Goal: Task Accomplishment & Management: Manage account settings

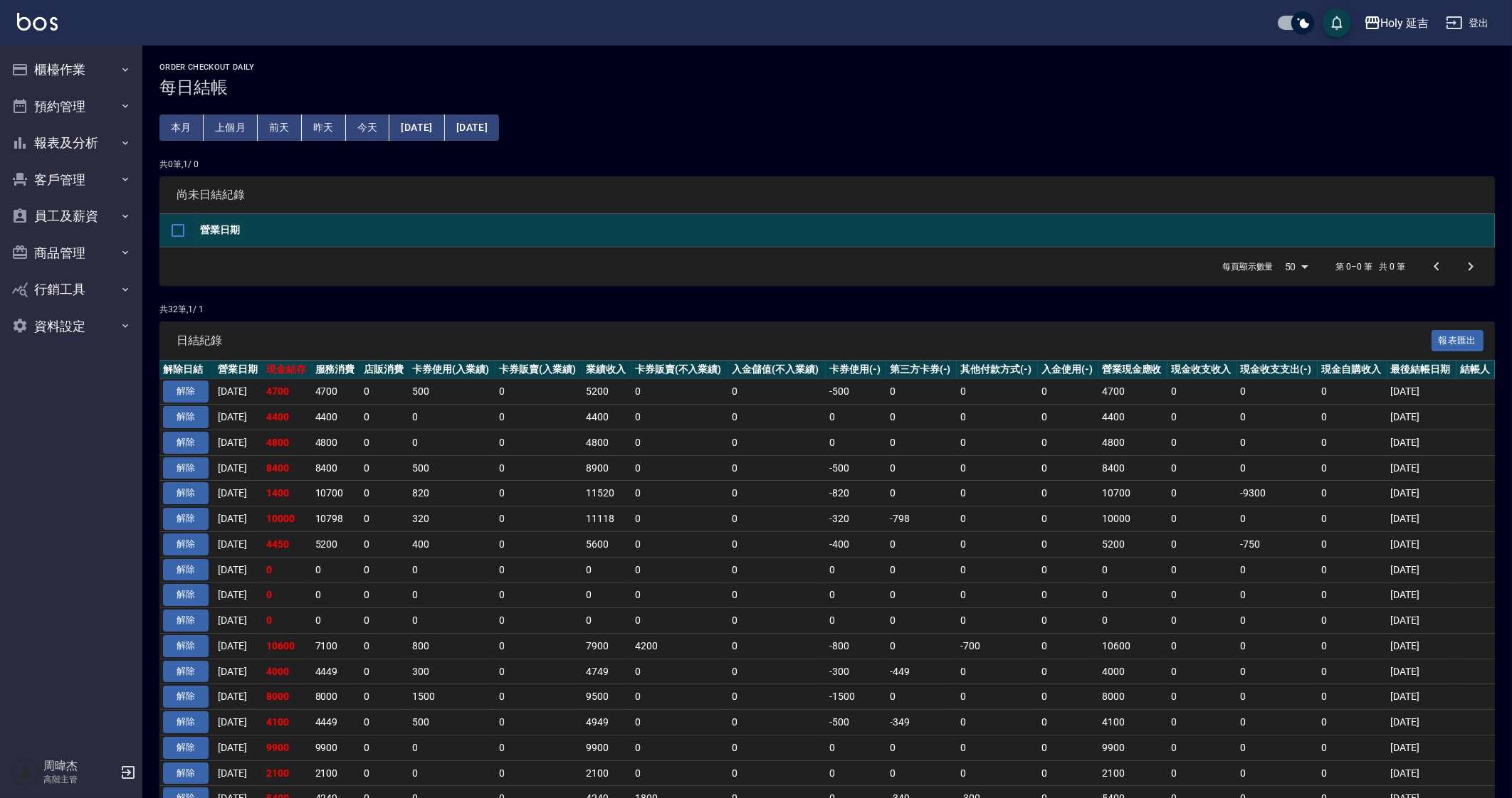
click at [1012, 713] on tbody "解除 2025/09/17 4700 4700 0 500 0 5200 0 0 -500 0 0 0 4700 0 0 0 2025/09/17 解除 20…" at bounding box center [827, 795] width 1335 height 833
drag, startPoint x: 1124, startPoint y: 547, endPoint x: 1067, endPoint y: 735, distance: 196.5
click at [1123, 547] on td "5200" at bounding box center [1133, 544] width 69 height 26
drag, startPoint x: 1161, startPoint y: 570, endPoint x: 1152, endPoint y: 570, distance: 9.0
click at [1161, 570] on td "0" at bounding box center [1133, 569] width 69 height 26
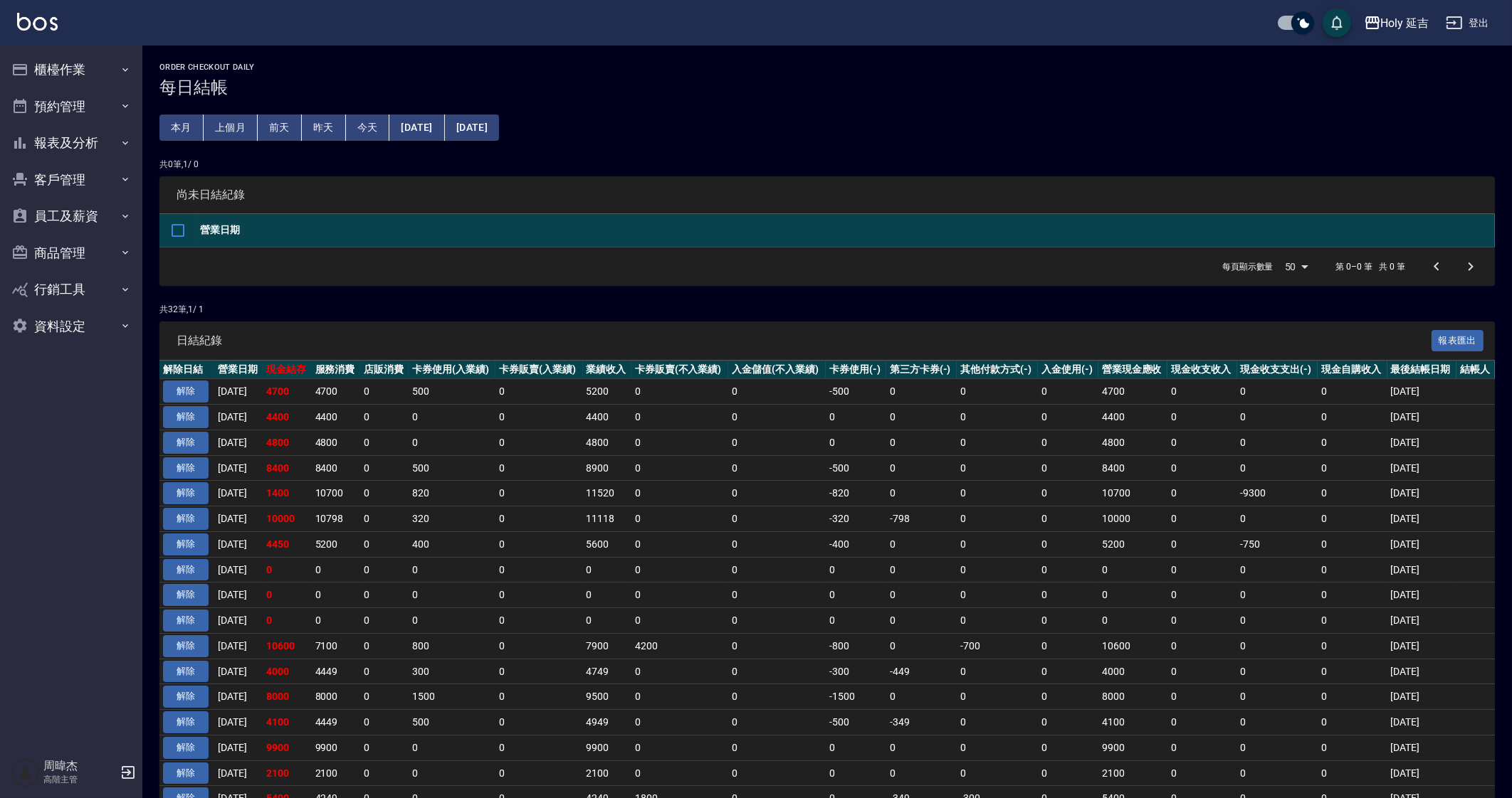
drag, startPoint x: 1152, startPoint y: 570, endPoint x: 1210, endPoint y: 572, distance: 58.0
click at [1174, 581] on tbody "解除 2025/09/17 4700 4700 0 500 0 5200 0 0 -500 0 0 0 4700 0 0 0 2025/09/17 解除 20…" at bounding box center [827, 795] width 1335 height 833
click at [854, 735] on td "0" at bounding box center [856, 747] width 61 height 26
click at [1374, 26] on icon "button" at bounding box center [1373, 23] width 17 height 17
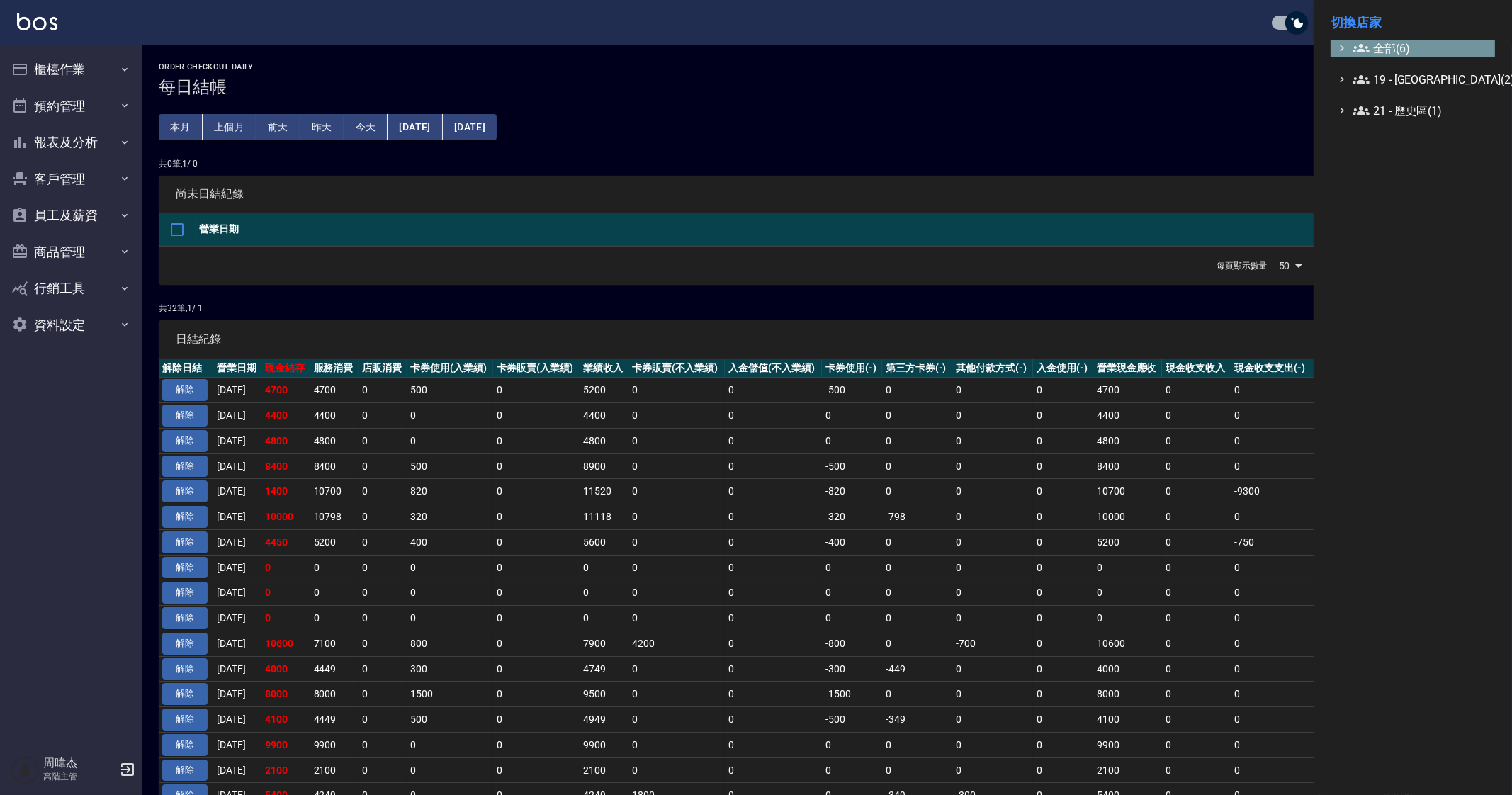
click at [1389, 45] on span "全部(6)" at bounding box center [1420, 48] width 137 height 17
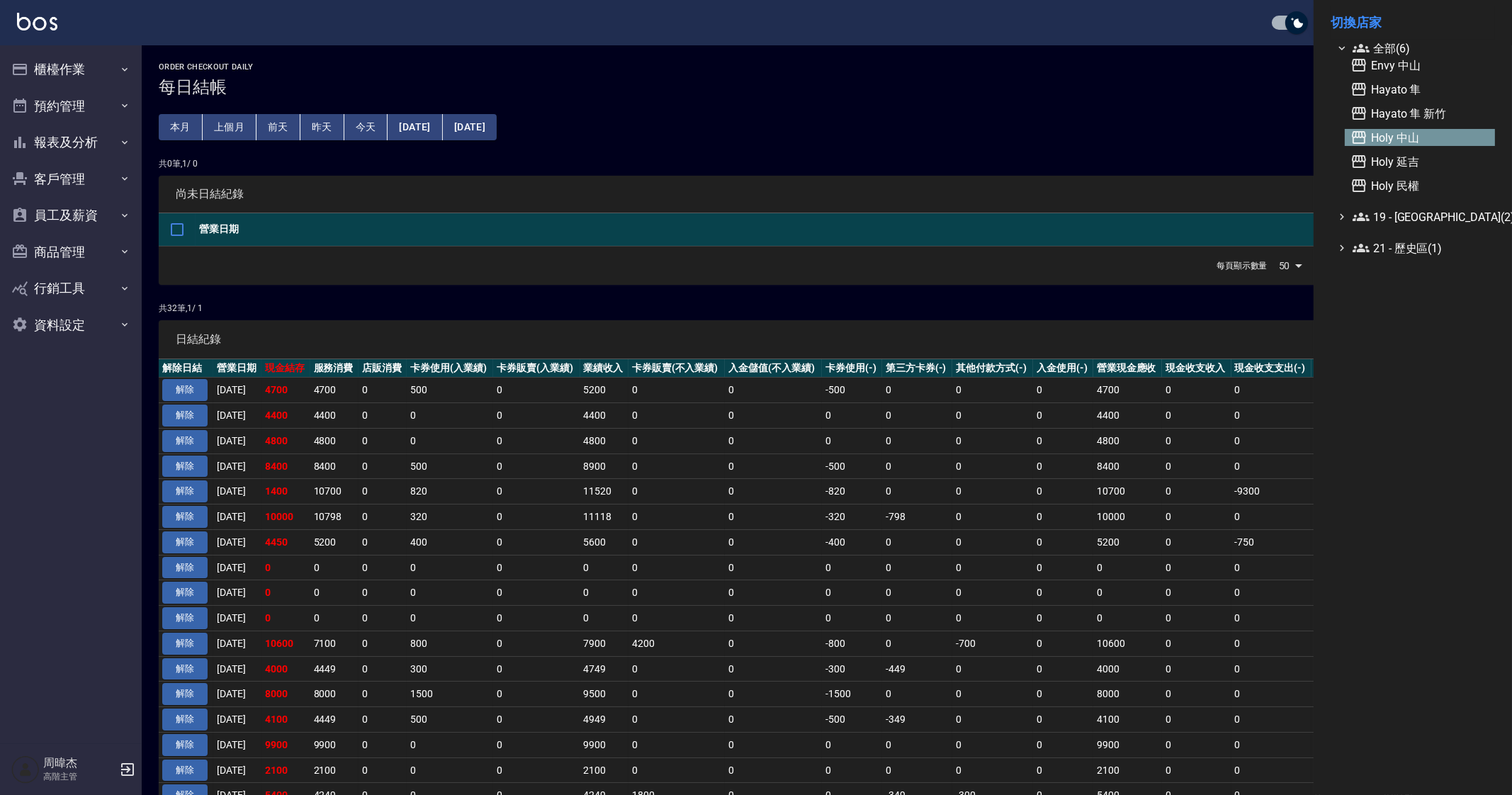
click at [1442, 139] on span "Holy 中山" at bounding box center [1419, 138] width 139 height 17
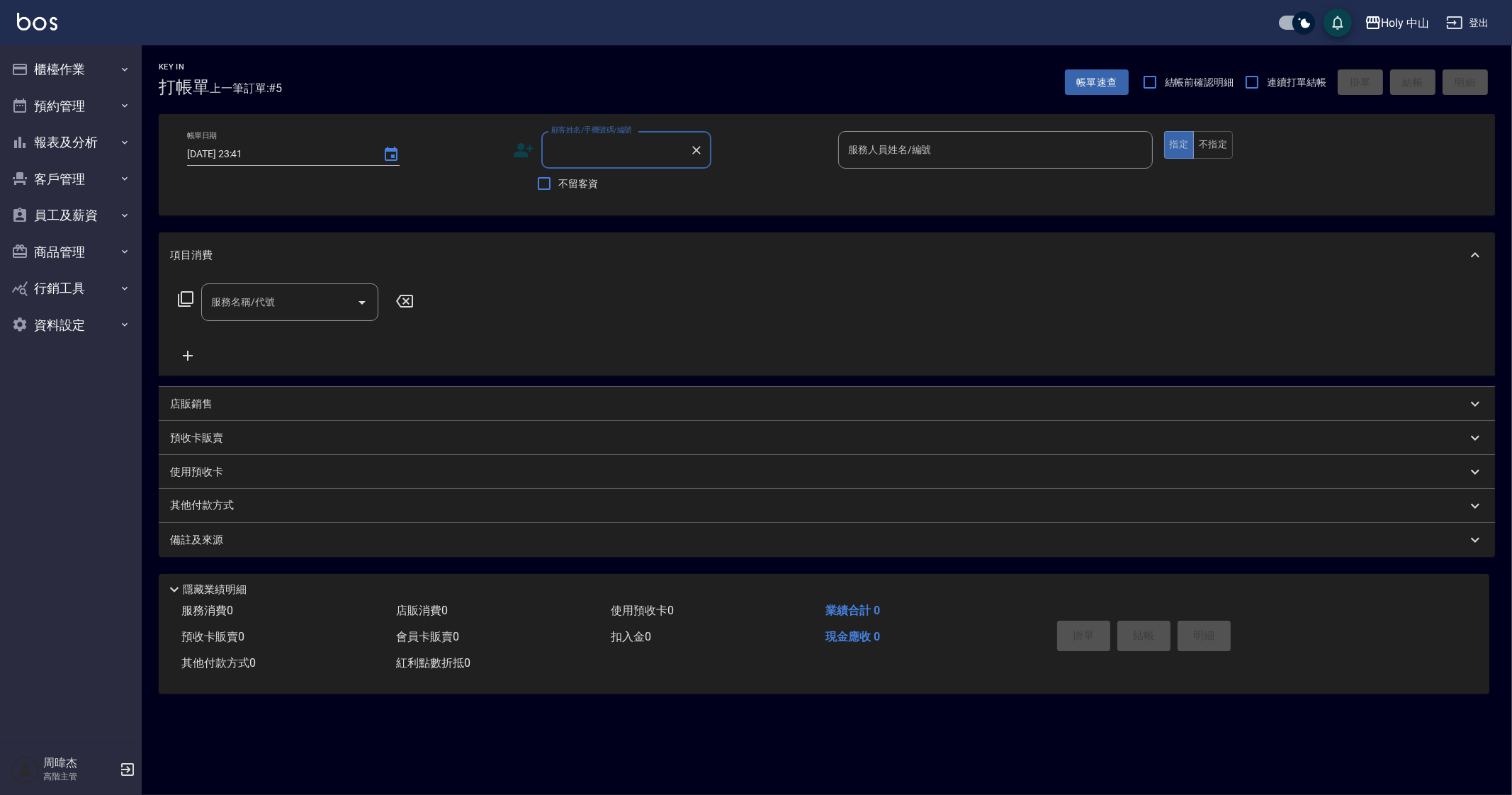
drag, startPoint x: 1083, startPoint y: 751, endPoint x: 1243, endPoint y: 793, distance: 165.4
click at [1084, 751] on div "Key In 打帳單 上一筆訂單:#5 帳單速查 結帳前確認明細 連續打單結帳 掛單 結帳 明細 帳單日期 2025/09/17 23:41 顧客姓名/手機號…" at bounding box center [756, 397] width 1512 height 795
click at [1160, 760] on div "Key In 打帳單 上一筆訂單:#5 帳單速查 結帳前確認明細 連續打單結帳 掛單 結帳 明細 帳單日期 2025/09/17 23:41 顧客姓名/手機號…" at bounding box center [756, 397] width 1512 height 795
click at [1170, 744] on div "Key In 打帳單 上一筆訂單:#5 帳單速查 結帳前確認明細 連續打單結帳 掛單 結帳 明細 帳單日期 2025/09/17 23:41 顧客姓名/手機號…" at bounding box center [756, 397] width 1512 height 795
click at [1378, 24] on icon "button" at bounding box center [1373, 22] width 14 height 12
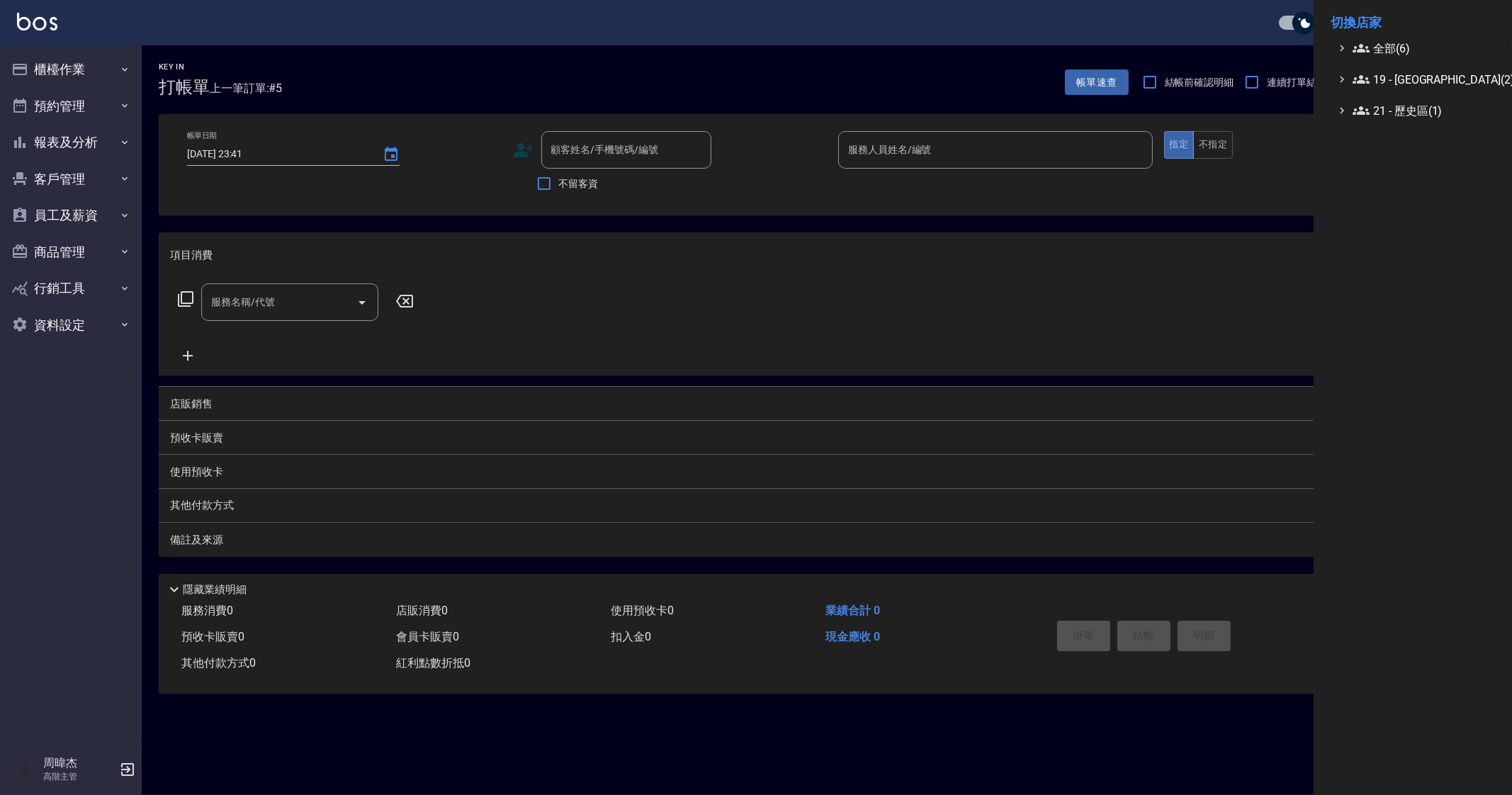
click at [87, 69] on div at bounding box center [756, 397] width 1512 height 795
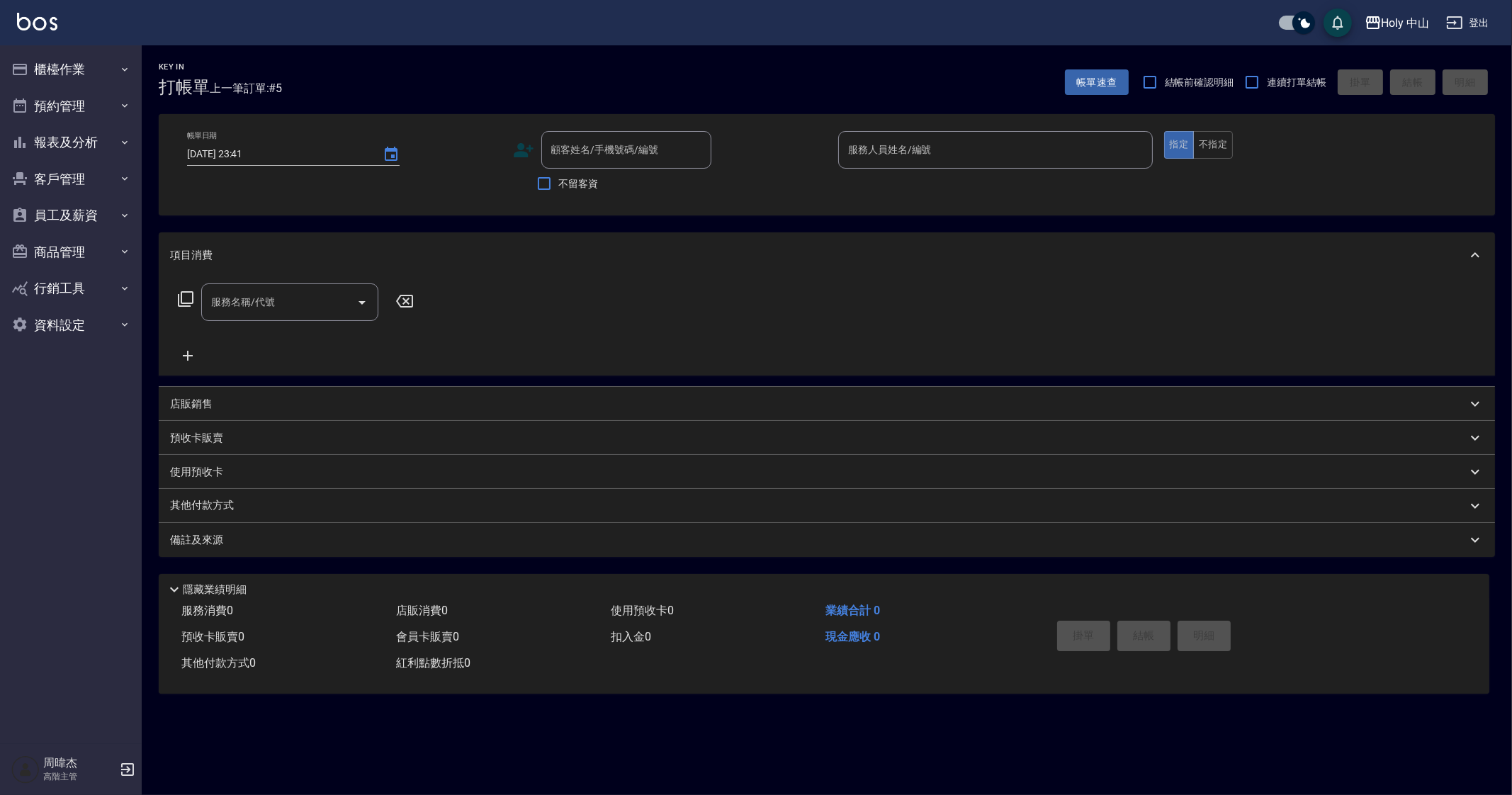
click at [91, 72] on button "櫃檯作業" at bounding box center [71, 69] width 130 height 37
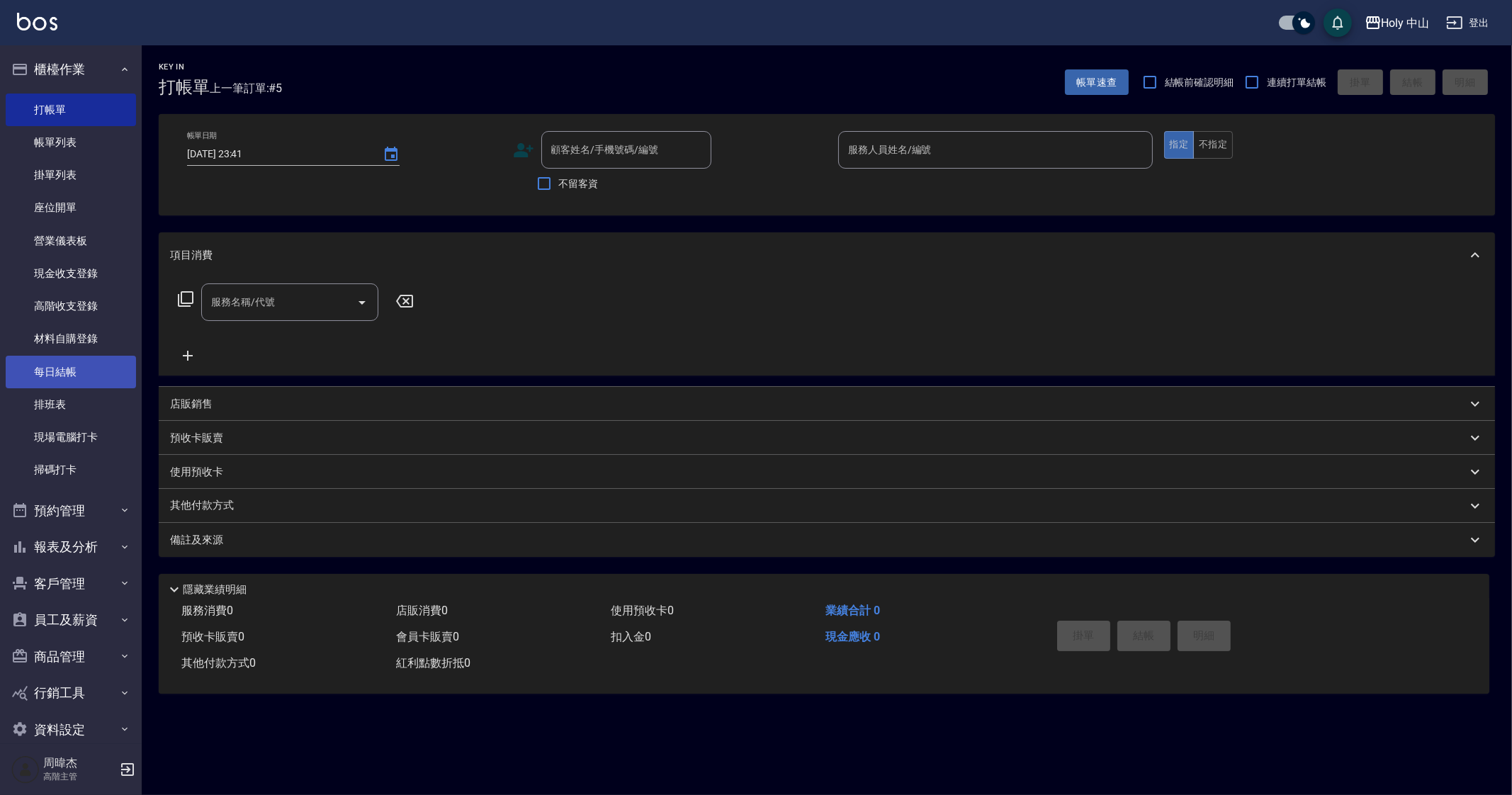
click at [117, 383] on link "每日結帳" at bounding box center [71, 372] width 130 height 33
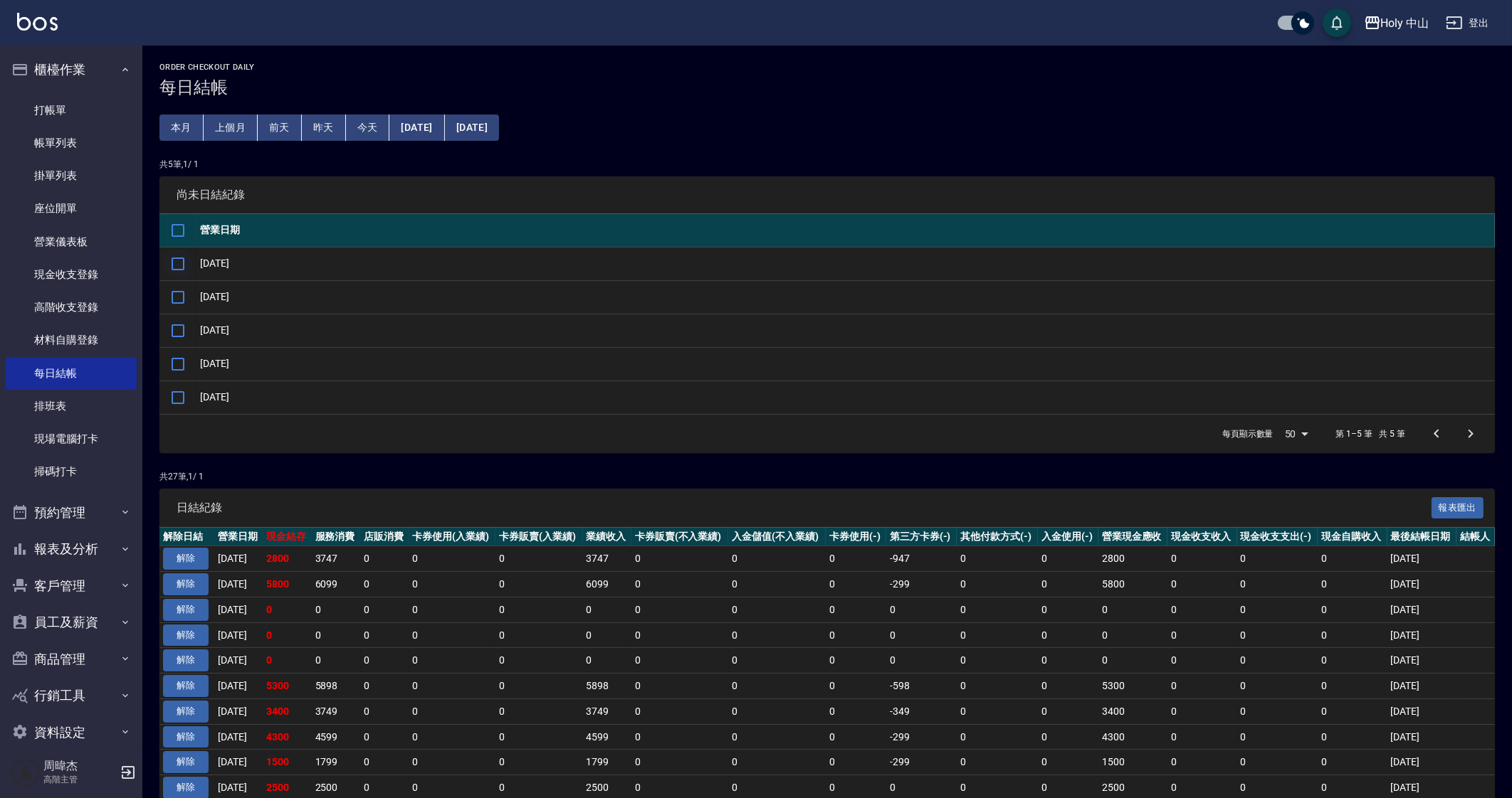
click at [184, 268] on input "checkbox" at bounding box center [178, 263] width 30 height 30
checkbox input "true"
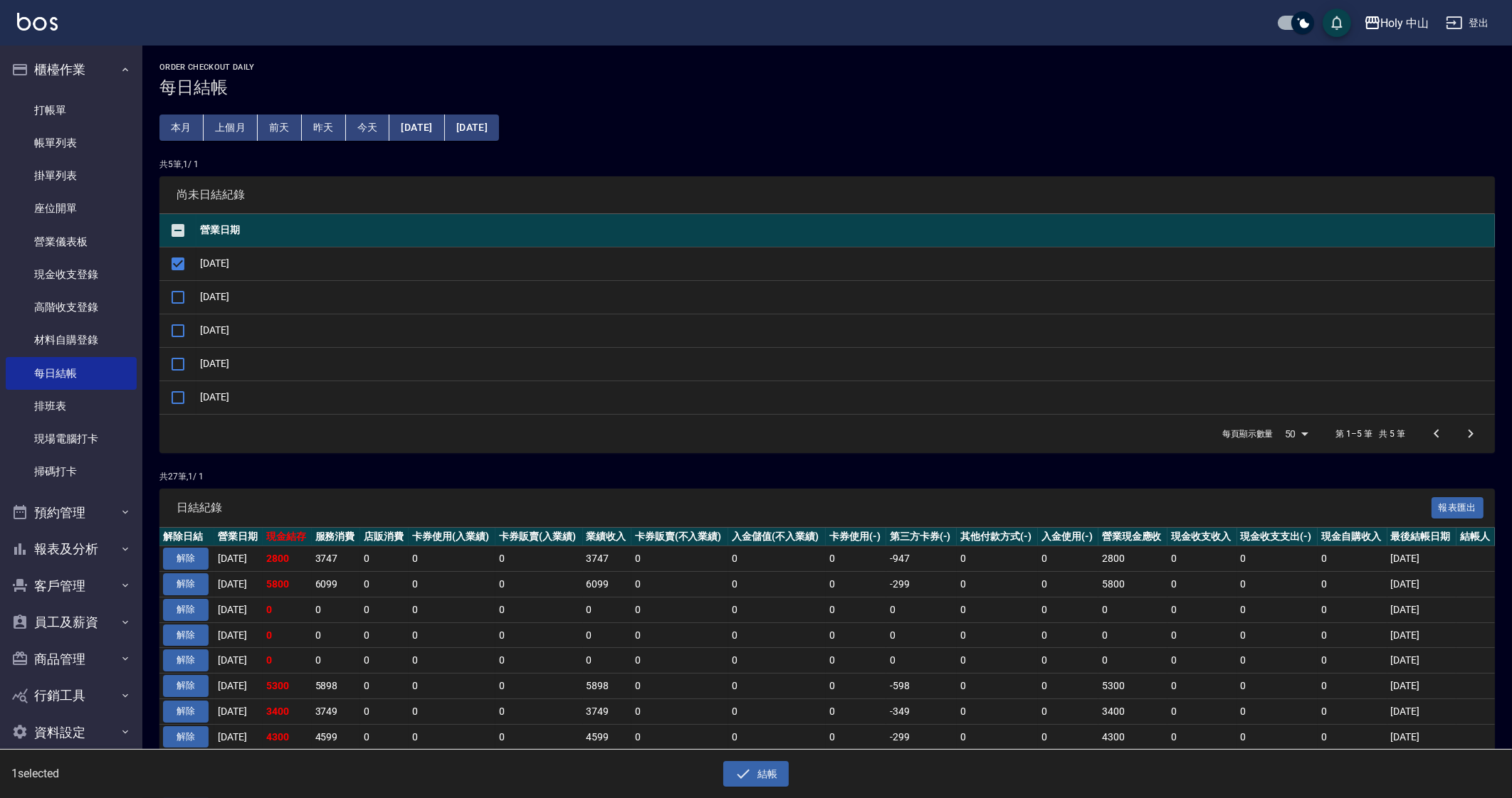
click at [183, 312] on td at bounding box center [178, 297] width 37 height 34
click at [177, 301] on input "checkbox" at bounding box center [178, 297] width 30 height 30
checkbox input "true"
click at [183, 334] on input "checkbox" at bounding box center [178, 330] width 30 height 30
checkbox input "true"
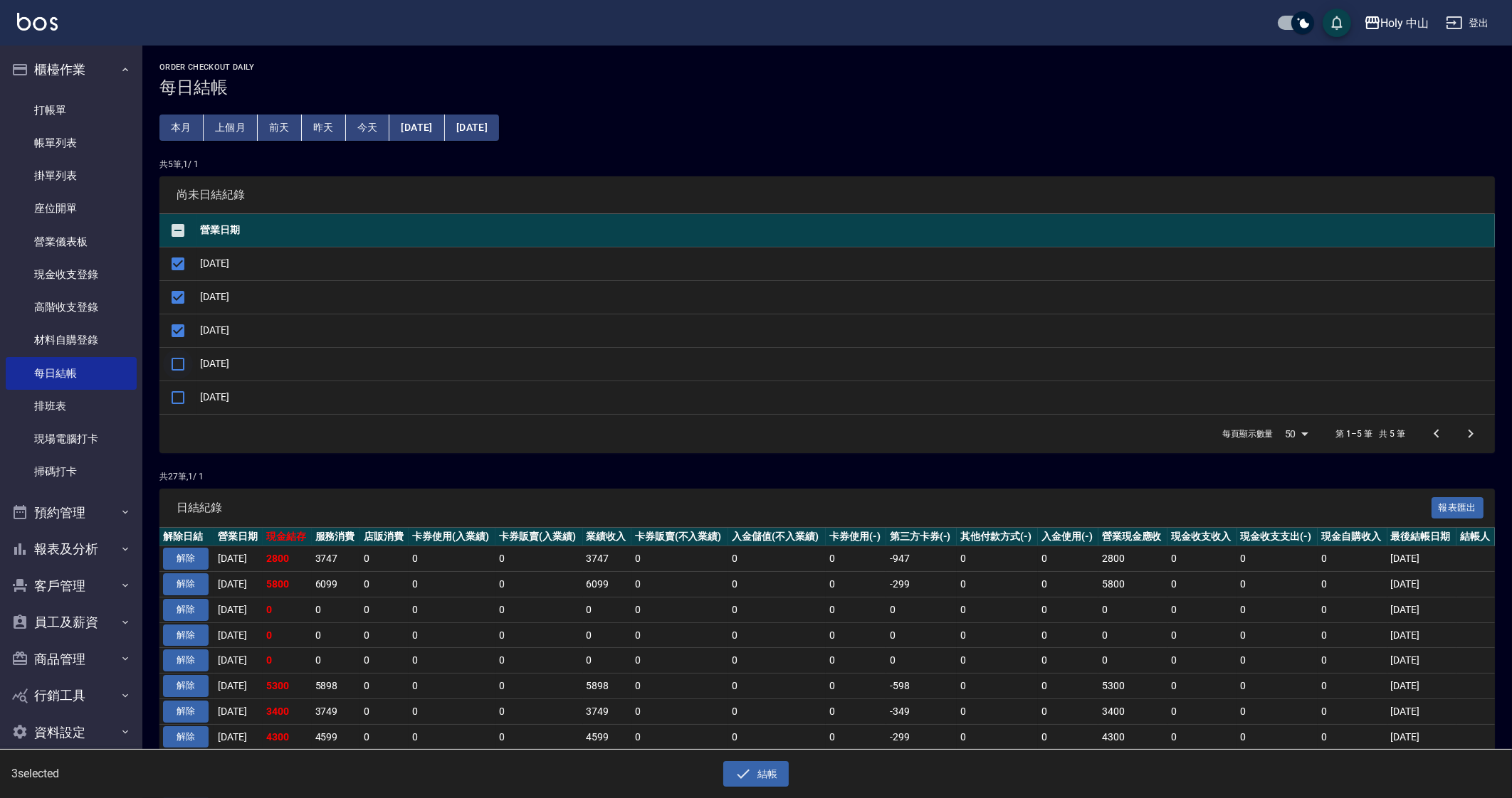
click at [176, 361] on input "checkbox" at bounding box center [178, 364] width 30 height 30
checkbox input "true"
click at [177, 401] on input "checkbox" at bounding box center [178, 398] width 30 height 30
checkbox input "true"
click at [755, 777] on button "結帳" at bounding box center [756, 774] width 66 height 26
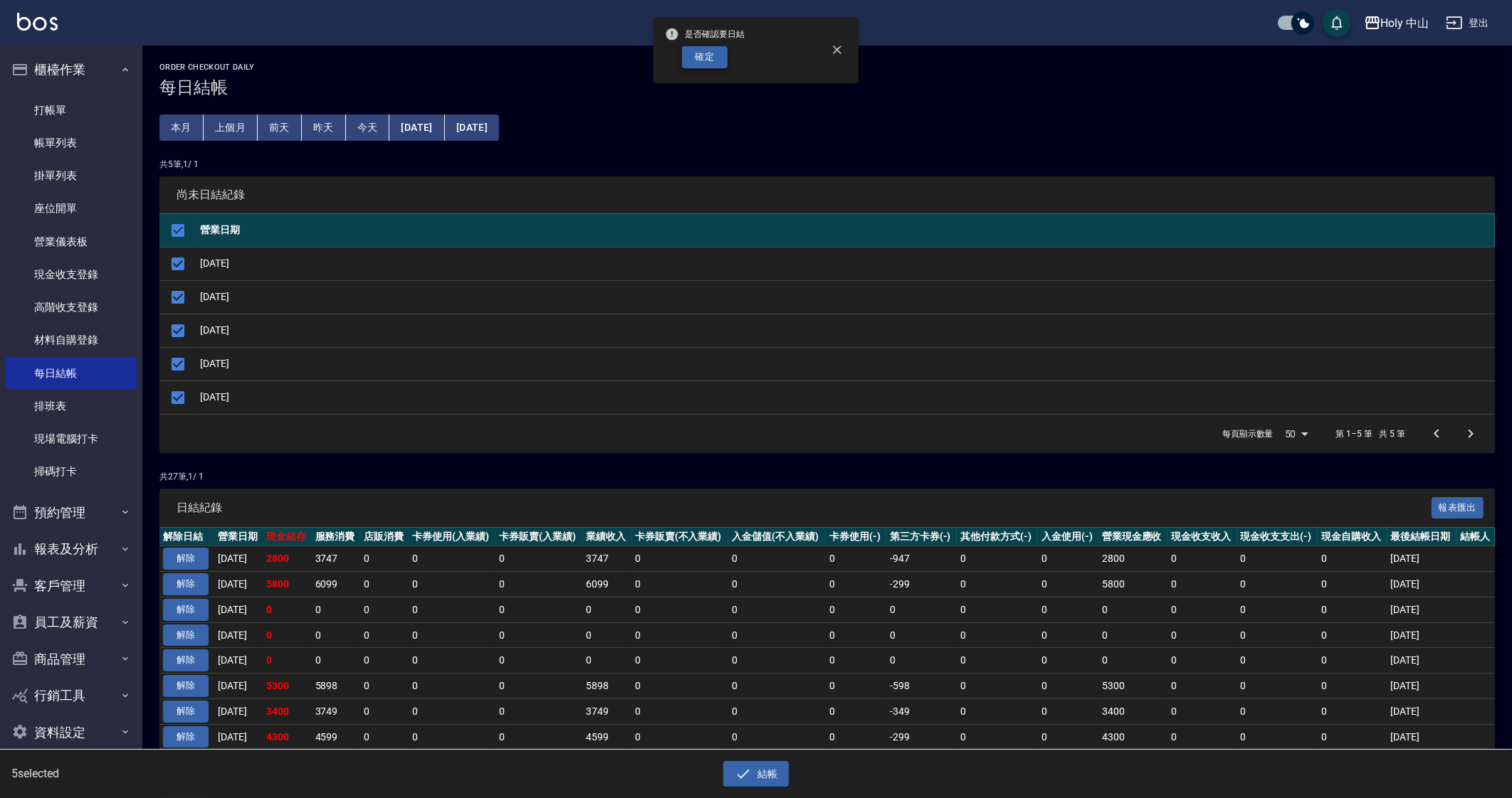
click at [716, 61] on button "確定" at bounding box center [704, 57] width 45 height 22
checkbox input "false"
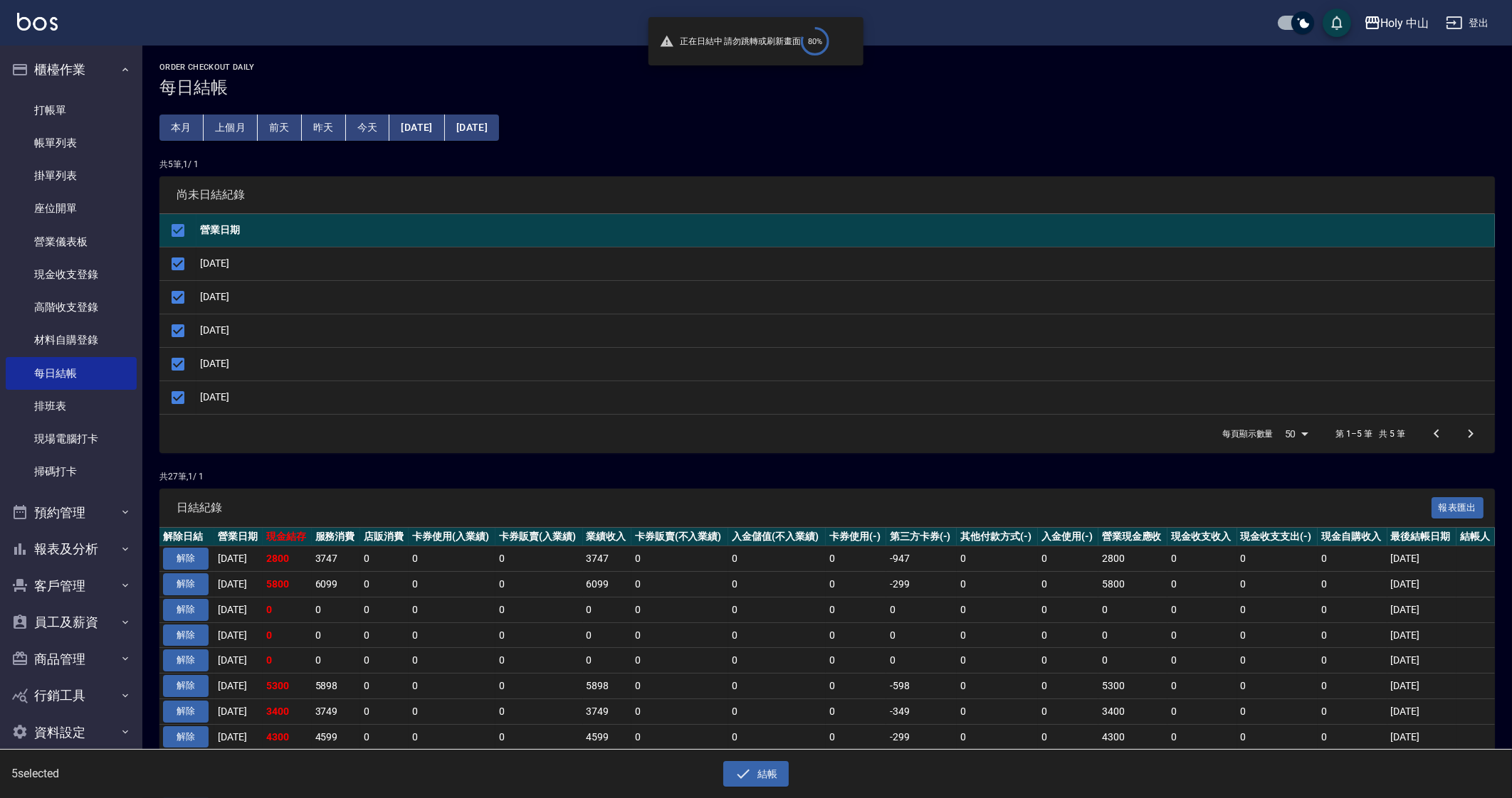
checkbox input "false"
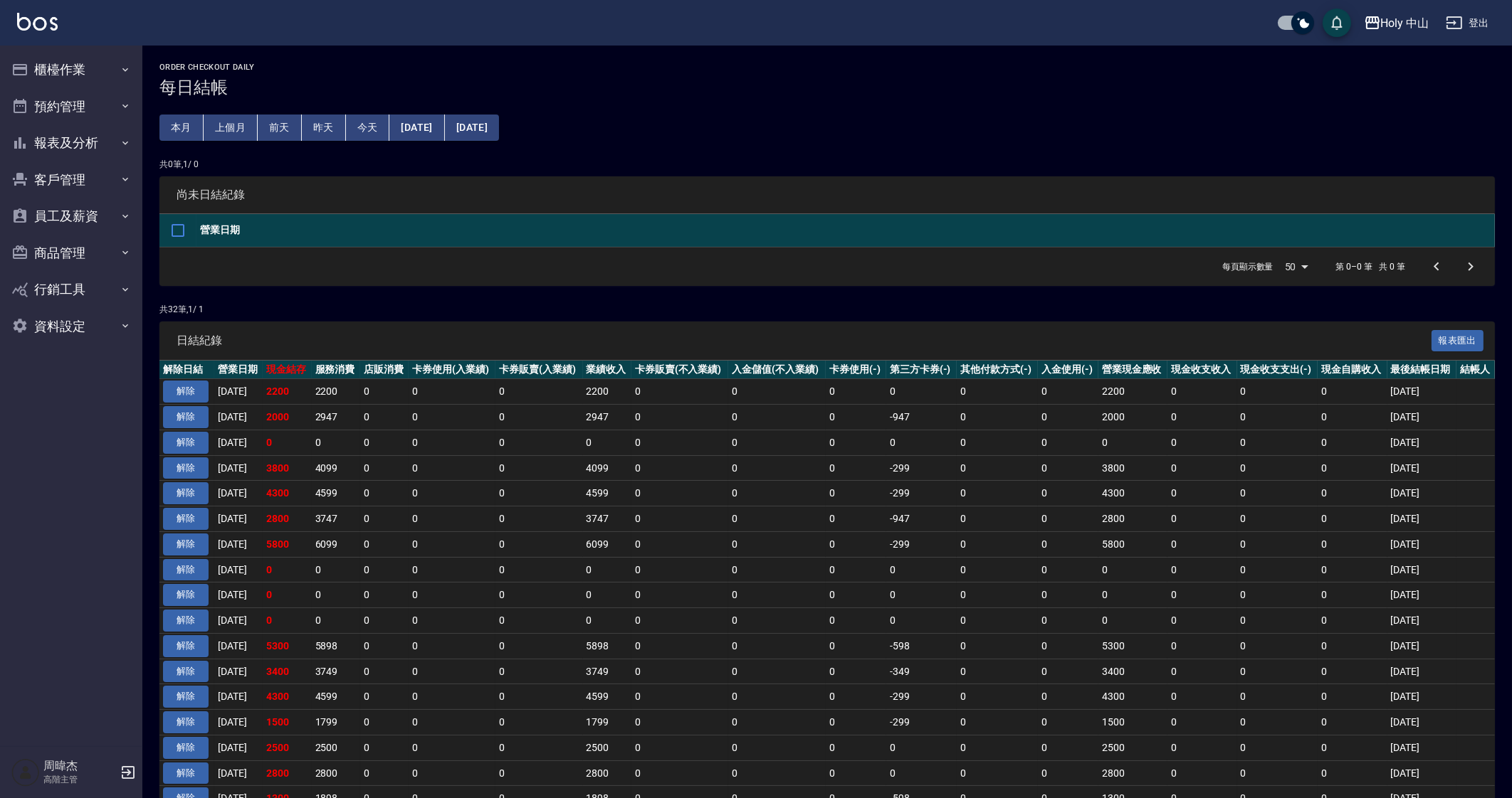
click at [968, 537] on td "0" at bounding box center [997, 544] width 81 height 26
click at [1379, 17] on icon "button" at bounding box center [1373, 23] width 17 height 17
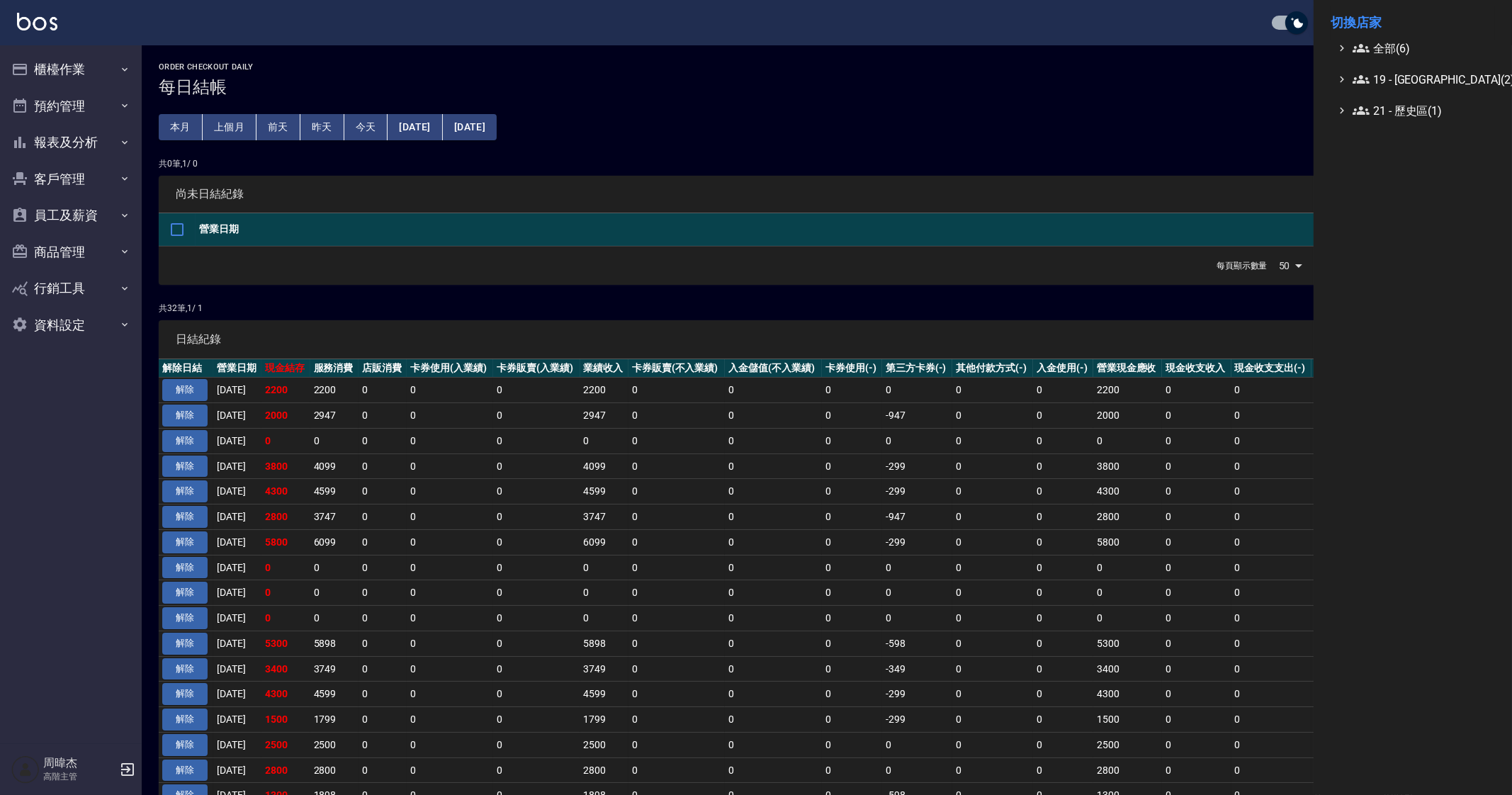
click at [1373, 23] on li "切換店家" at bounding box center [1413, 23] width 164 height 34
click at [1373, 34] on li "切換店家" at bounding box center [1413, 23] width 164 height 34
click at [1379, 54] on span "全部(6)" at bounding box center [1420, 48] width 137 height 17
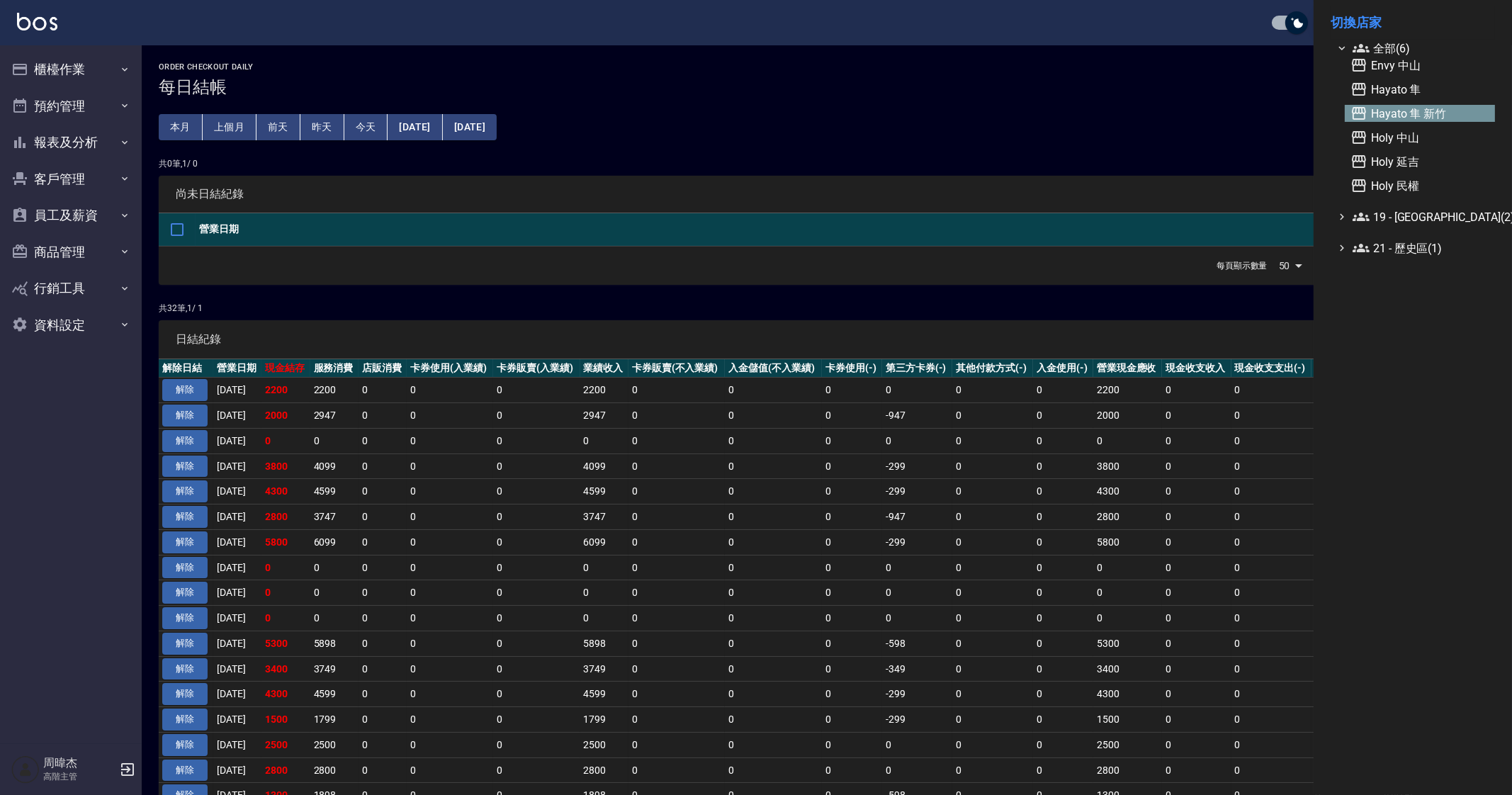
click at [1402, 116] on span "Hayato 隼 新竹" at bounding box center [1419, 114] width 139 height 17
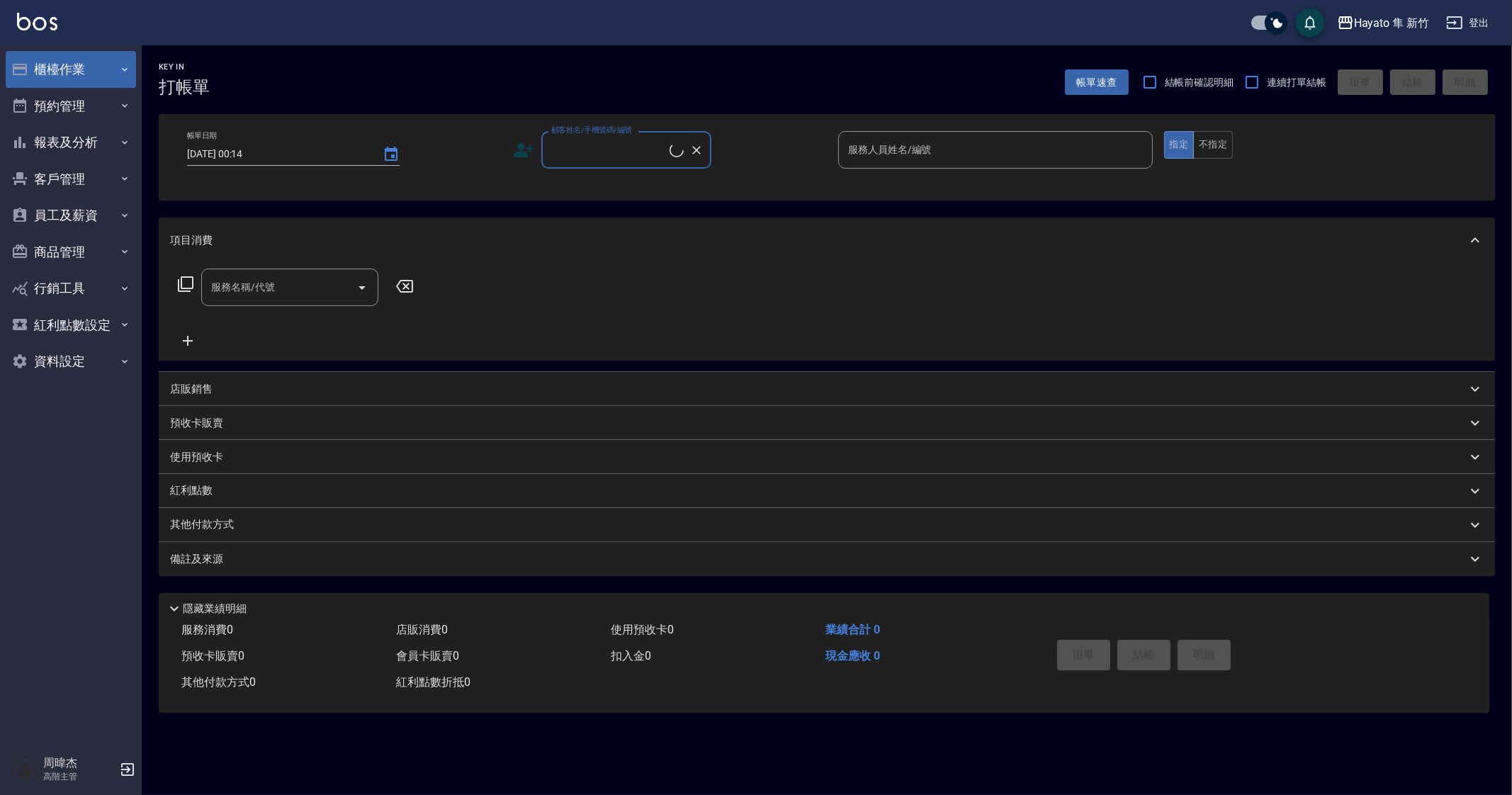
click at [75, 64] on button "櫃檯作業" at bounding box center [71, 69] width 130 height 37
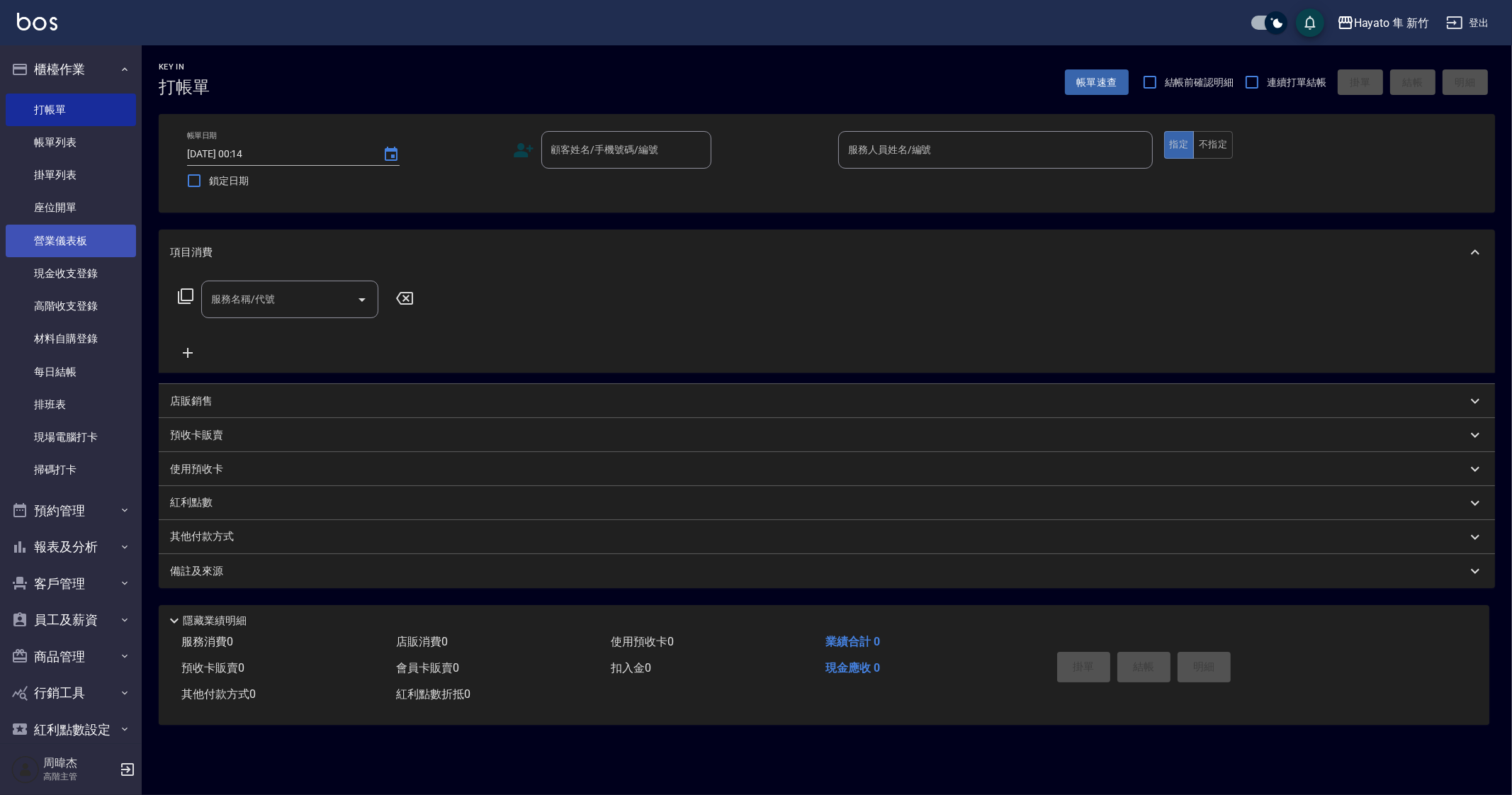
click at [91, 242] on link "營業儀表板" at bounding box center [71, 241] width 130 height 33
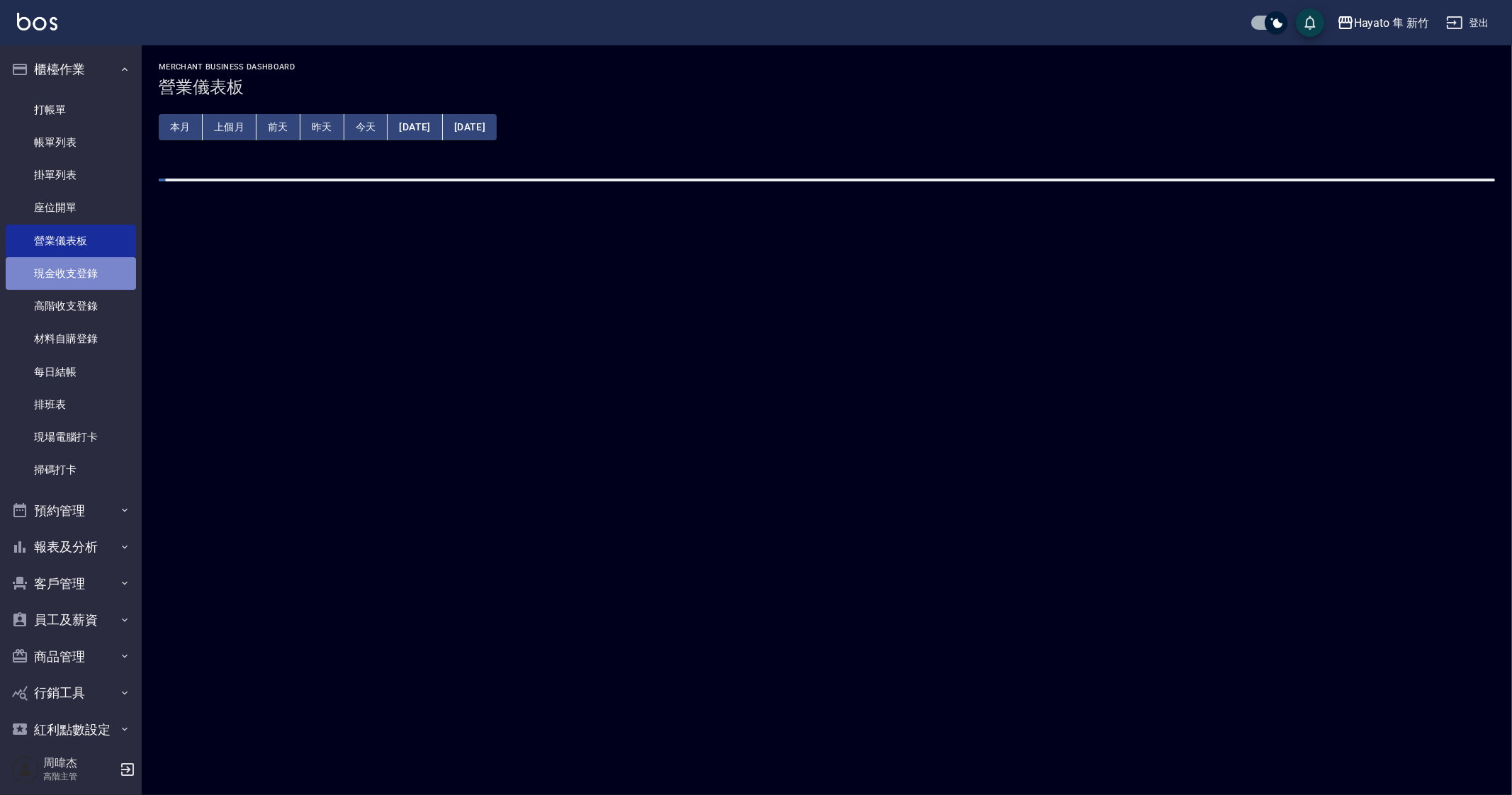
click at [98, 277] on link "現金收支登錄" at bounding box center [71, 274] width 130 height 33
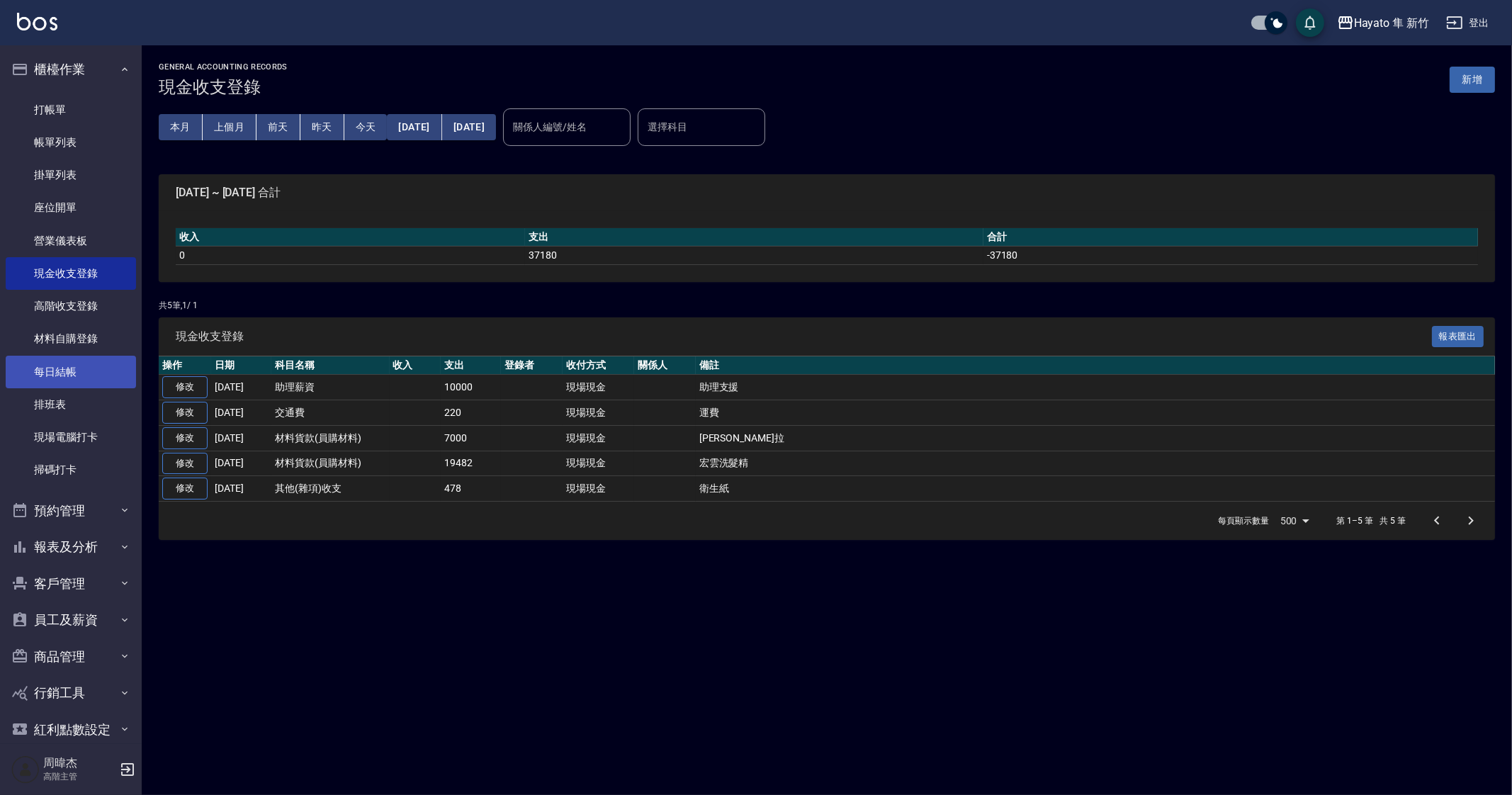
click at [105, 368] on link "每日結帳" at bounding box center [71, 372] width 130 height 33
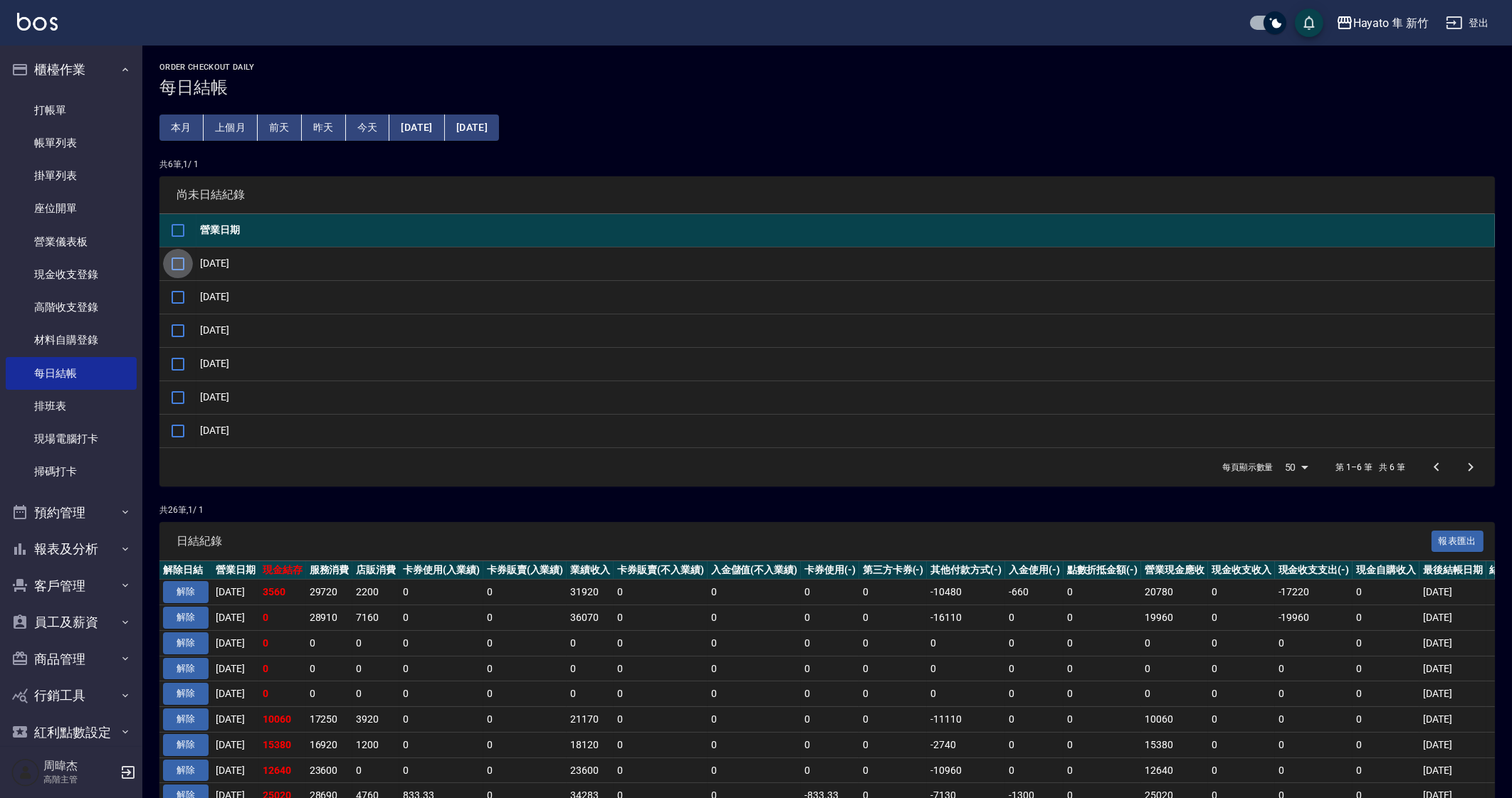
click at [185, 261] on input "checkbox" at bounding box center [178, 263] width 30 height 30
checkbox input "true"
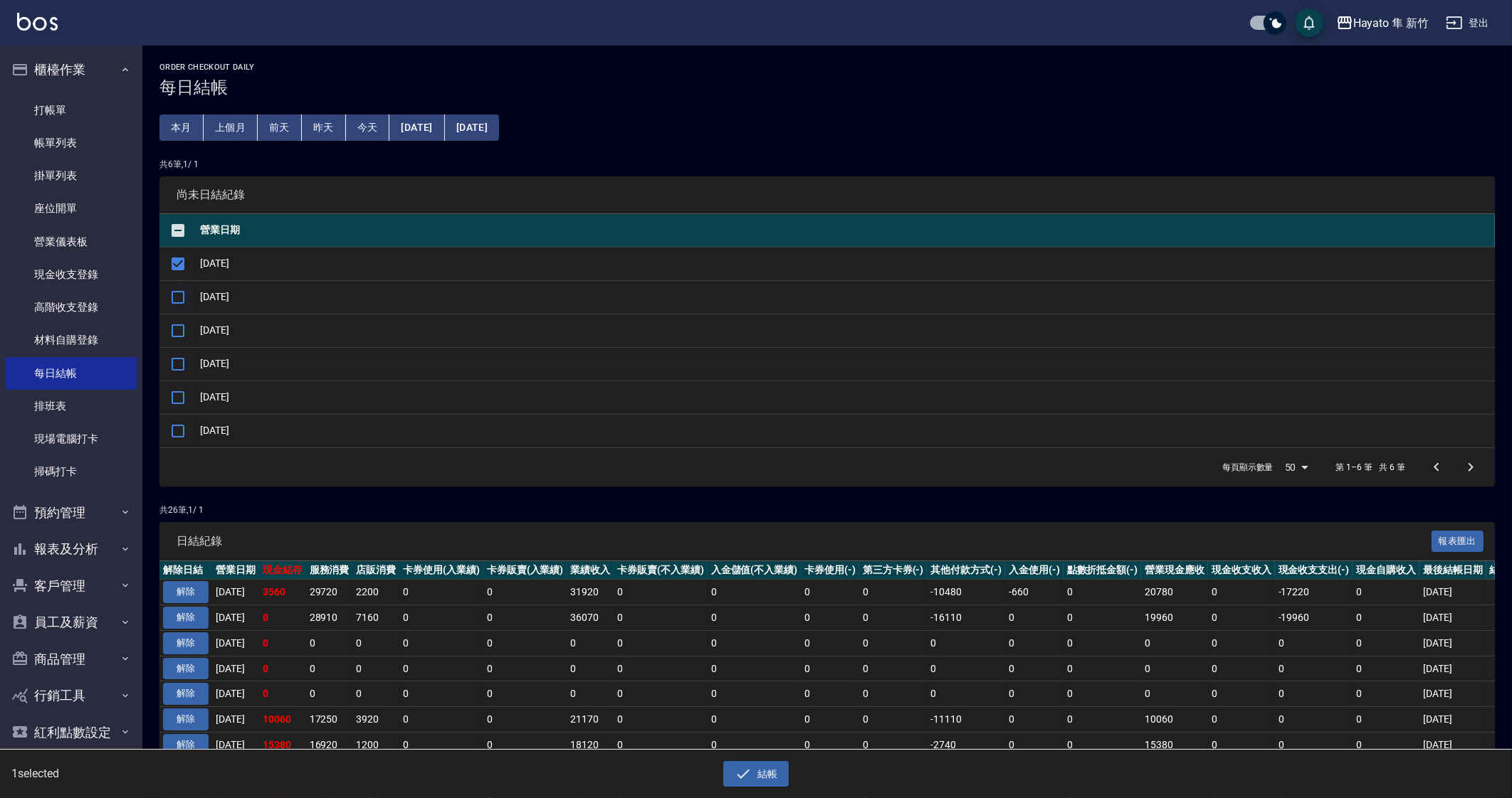
click at [188, 287] on input "checkbox" at bounding box center [178, 297] width 30 height 30
checkbox input "true"
click at [188, 325] on input "checkbox" at bounding box center [178, 330] width 30 height 30
checkbox input "true"
click at [179, 353] on input "checkbox" at bounding box center [178, 364] width 30 height 30
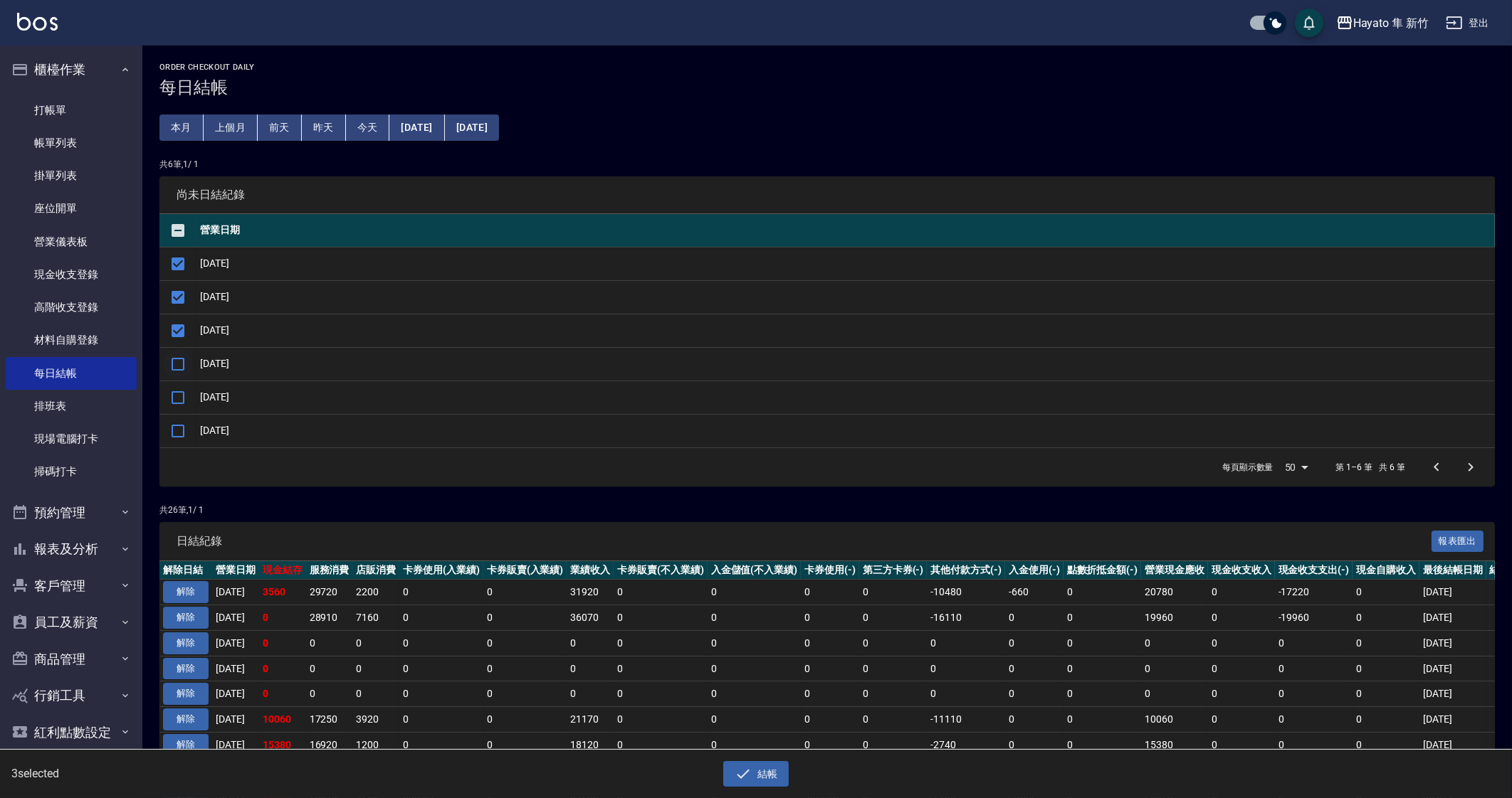
checkbox input "true"
click at [184, 398] on input "checkbox" at bounding box center [178, 398] width 30 height 30
checkbox input "true"
click at [784, 773] on button "結帳" at bounding box center [756, 774] width 66 height 26
click at [721, 57] on button "確定" at bounding box center [704, 57] width 45 height 22
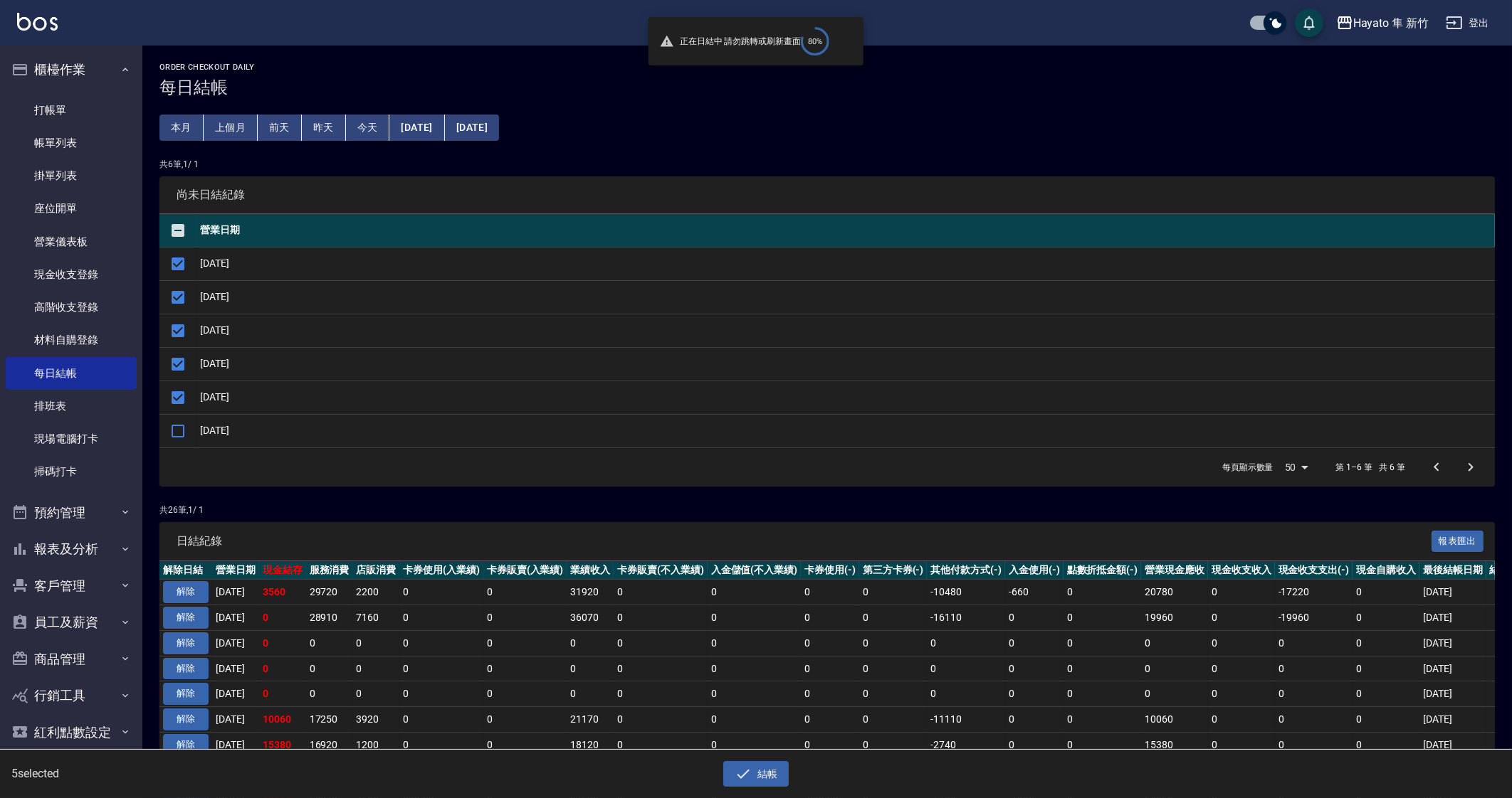
checkbox input "false"
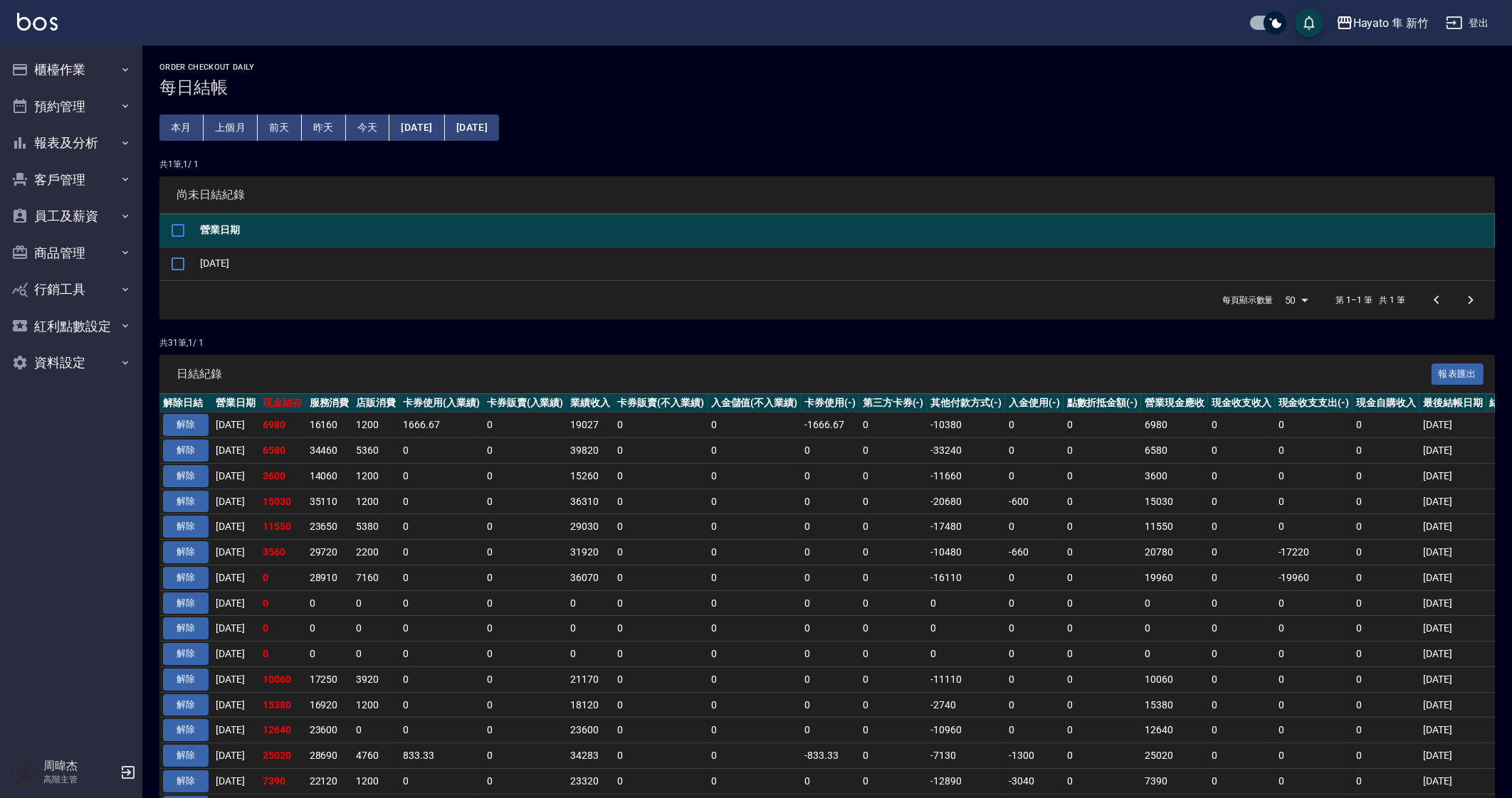
click at [826, 473] on td "0" at bounding box center [830, 475] width 59 height 26
click at [81, 232] on button "員工及薪資" at bounding box center [71, 216] width 131 height 37
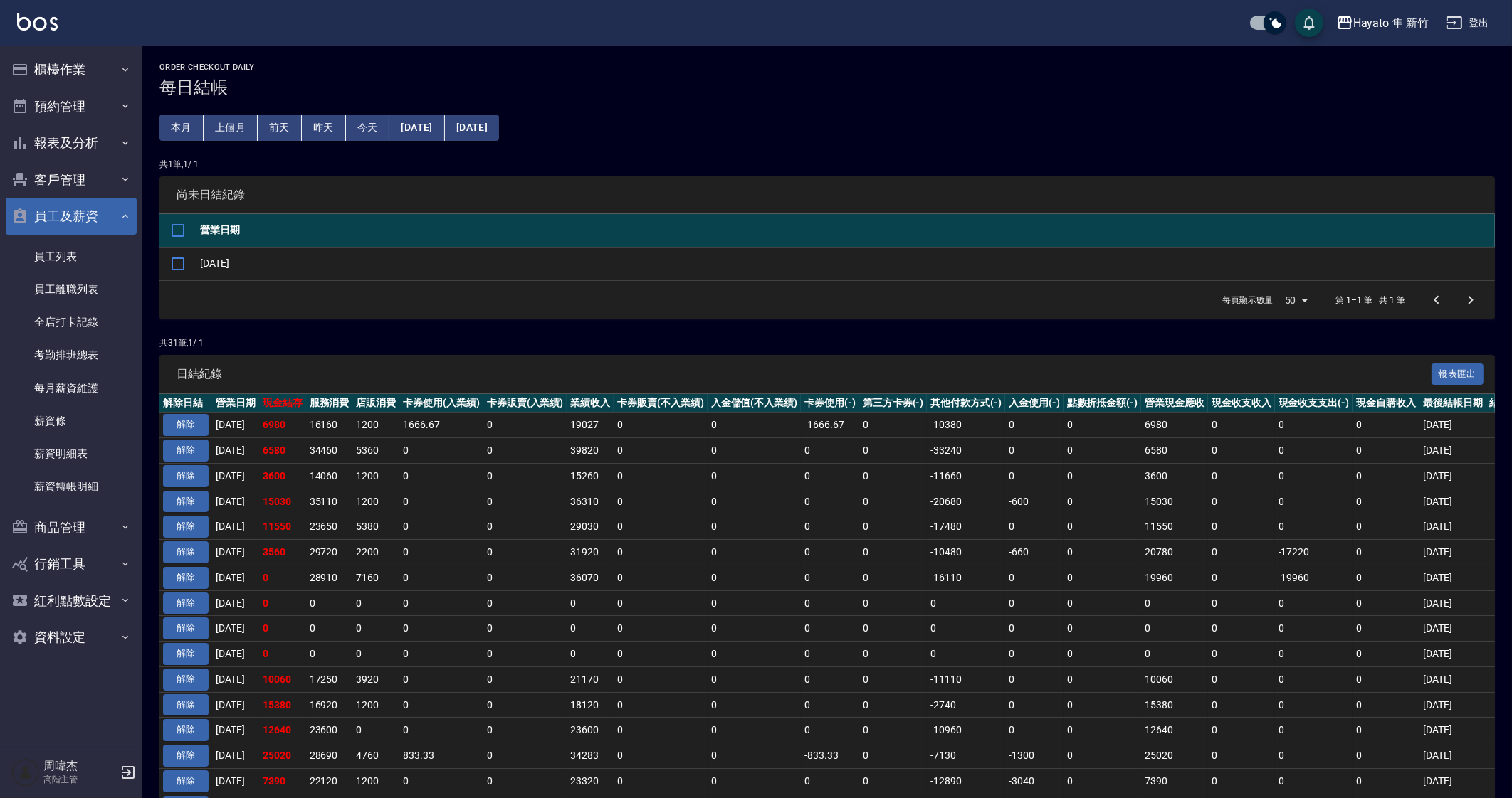
click at [95, 224] on button "員工及薪資" at bounding box center [71, 216] width 131 height 37
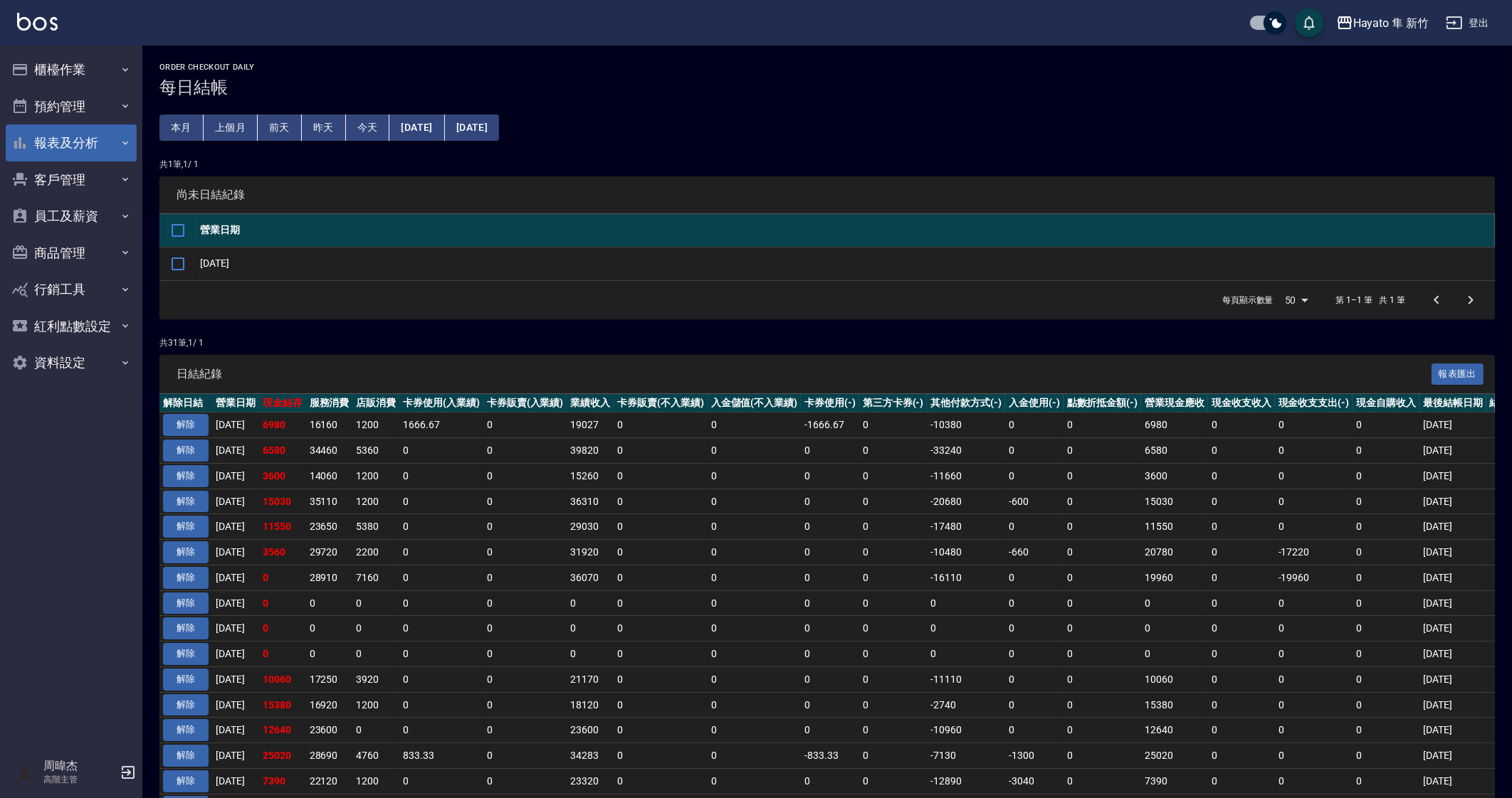
click at [98, 148] on button "報表及分析" at bounding box center [71, 143] width 131 height 37
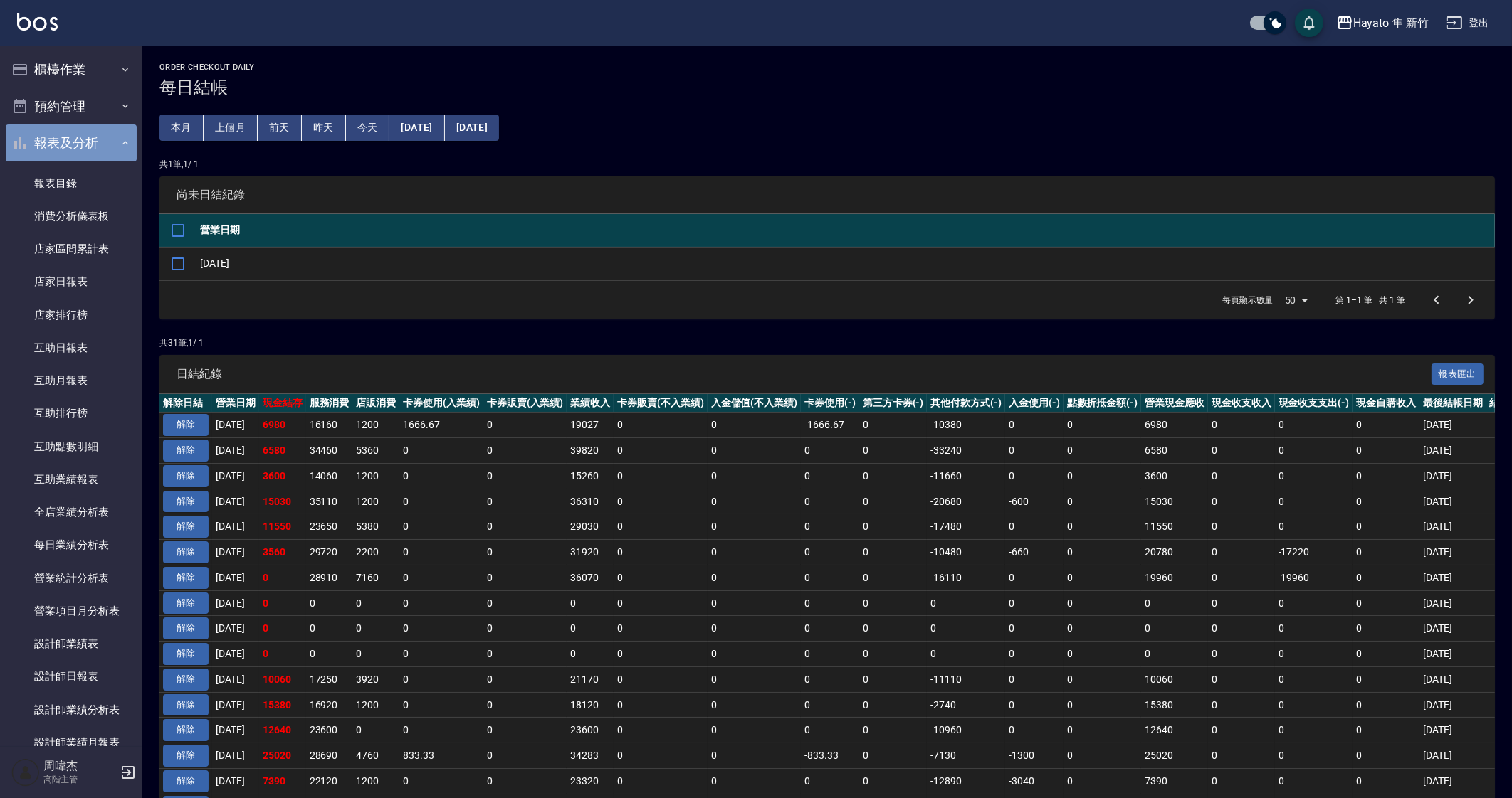
click at [98, 148] on button "報表及分析" at bounding box center [71, 143] width 131 height 37
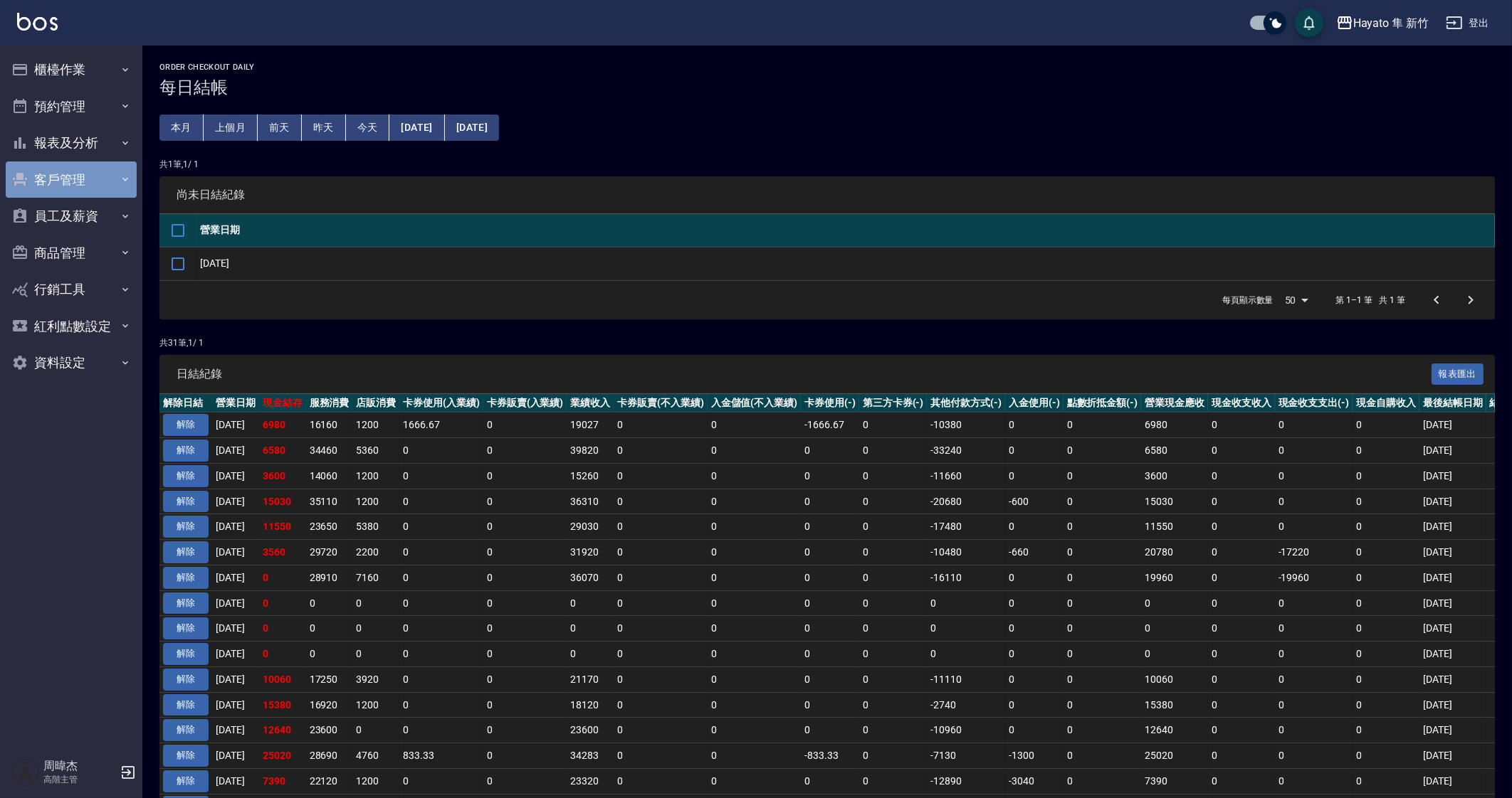
click at [102, 169] on button "客戶管理" at bounding box center [71, 180] width 131 height 37
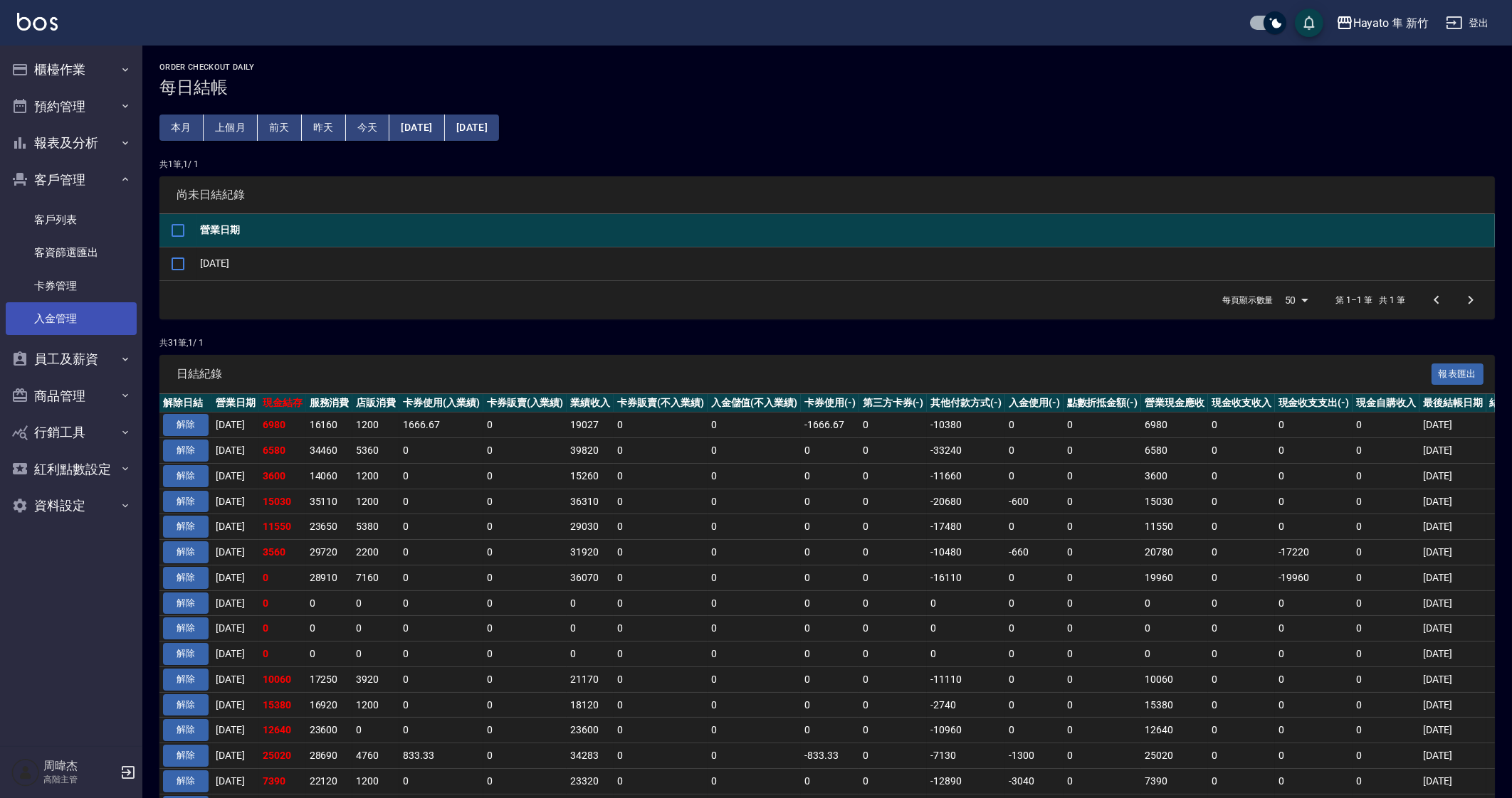
click at [95, 303] on link "入金管理" at bounding box center [71, 319] width 131 height 33
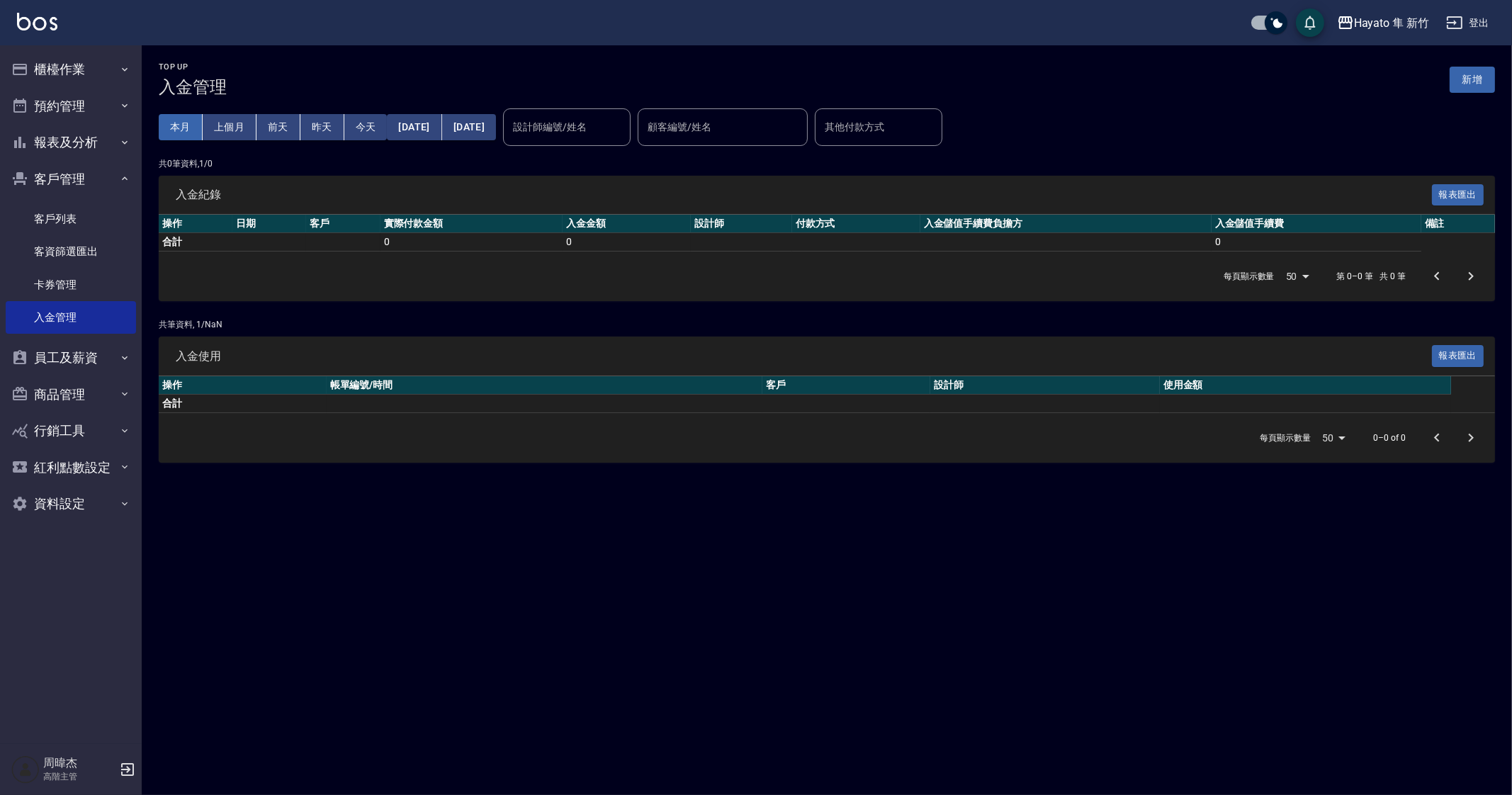
click at [187, 129] on button "本月" at bounding box center [181, 126] width 44 height 26
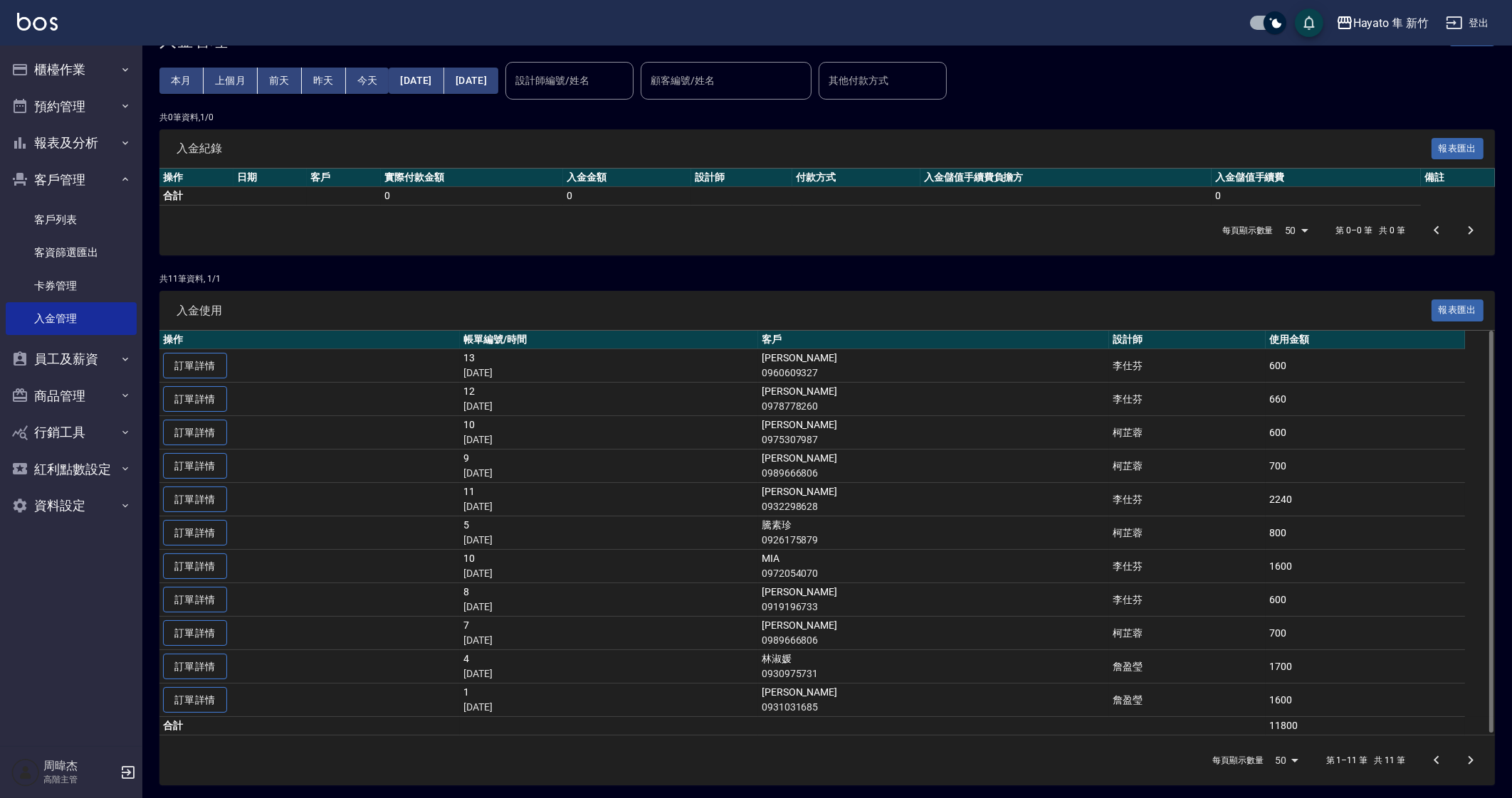
scroll to position [49, 0]
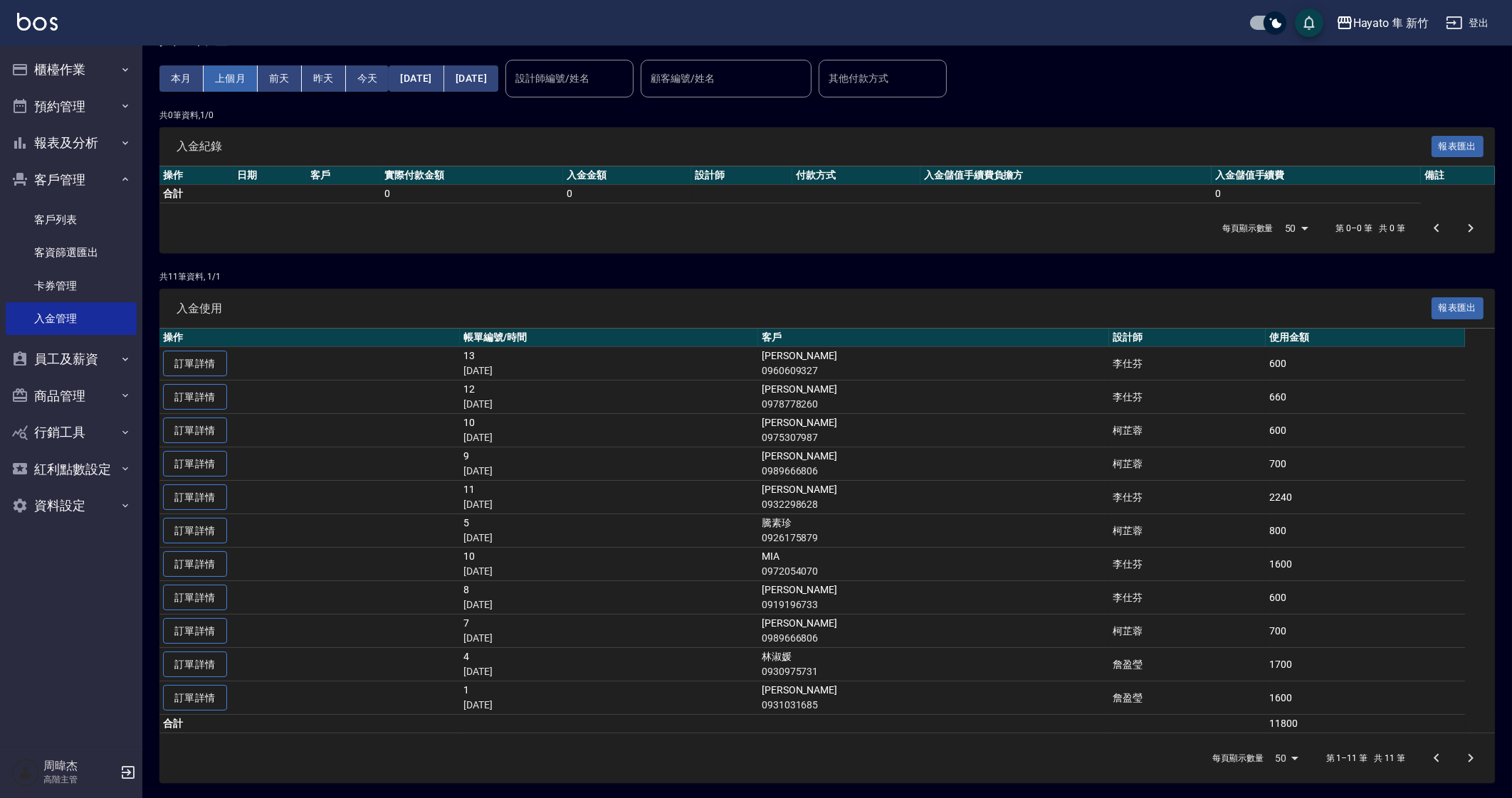
click at [228, 90] on button "上個月" at bounding box center [231, 78] width 54 height 26
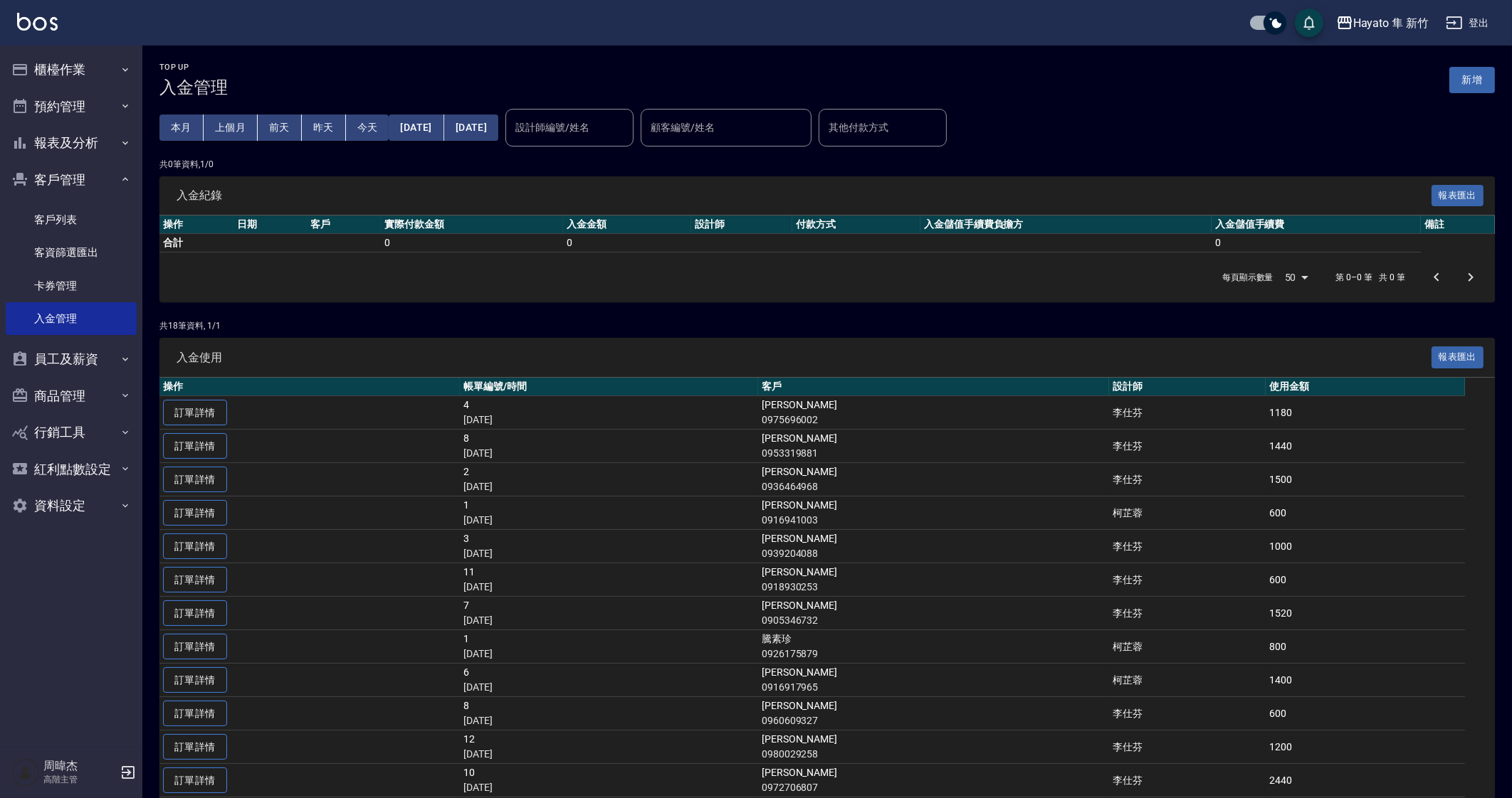
scroll to position [281, 0]
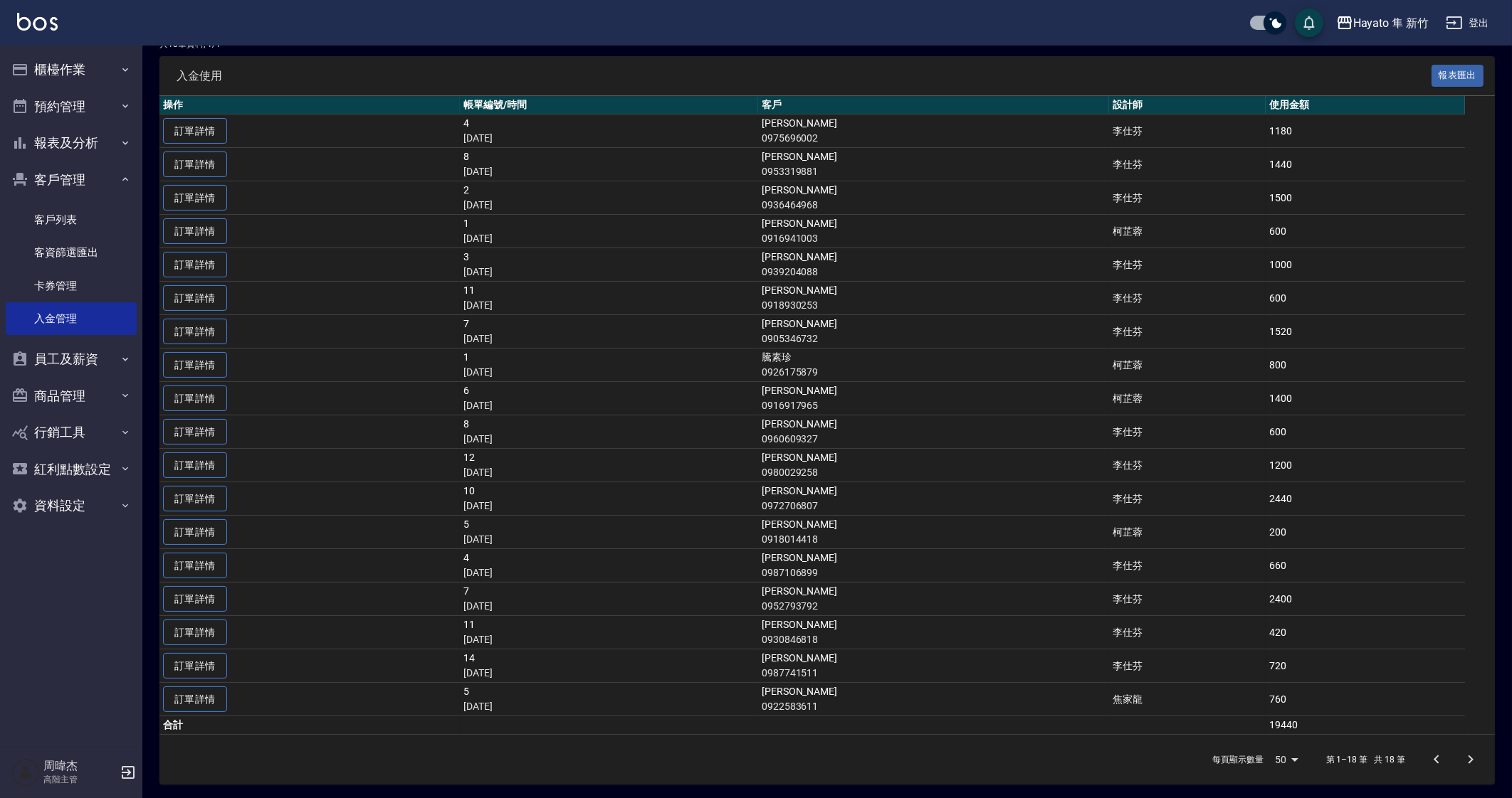
click at [1334, 410] on td "1400" at bounding box center [1364, 399] width 199 height 34
